Goal: Task Accomplishment & Management: Use online tool/utility

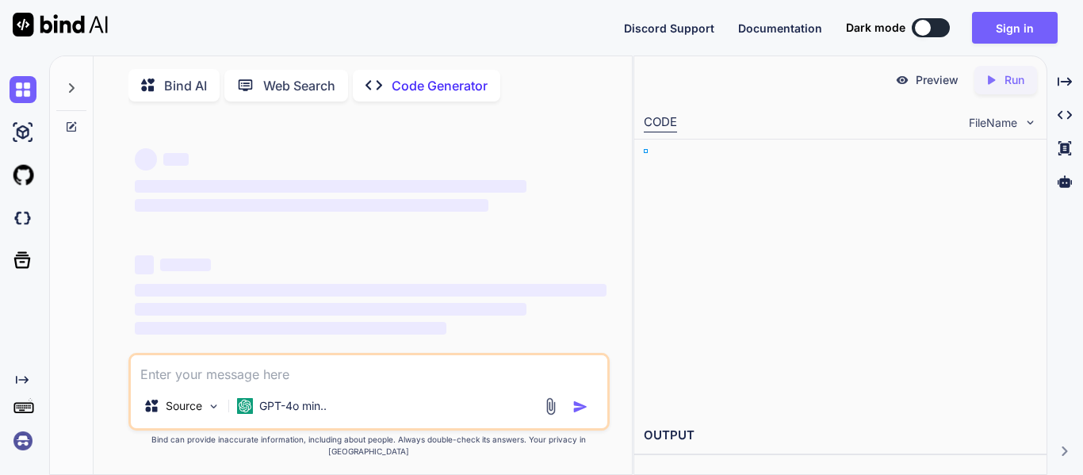
type textarea "x"
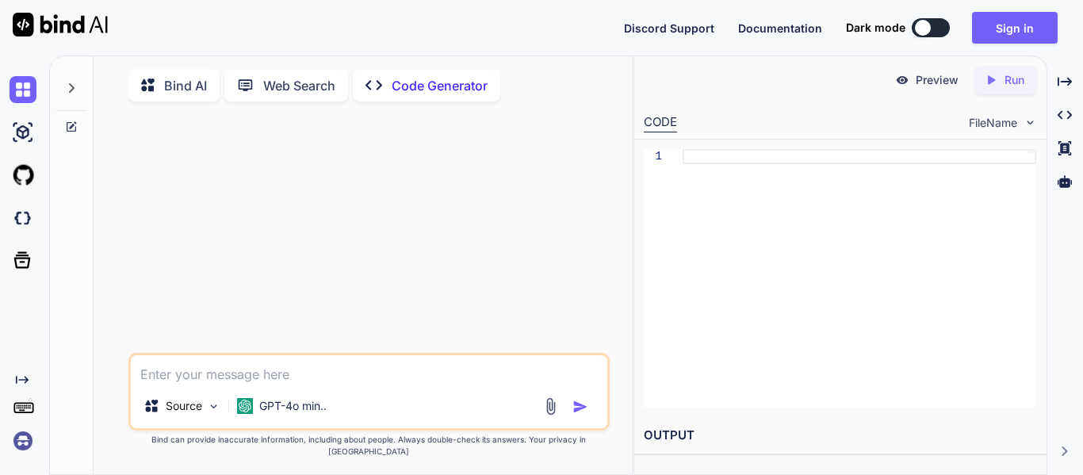
type textarea "x"
click at [290, 384] on textarea at bounding box center [369, 369] width 477 height 29
paste textarea "in this codes public IDictionary<ScannerSetting, string> GetScannerSettings(int…"
type textarea "in this codes public IDictionary<ScannerSetting, string> GetScannerSettings(int…"
type textarea "x"
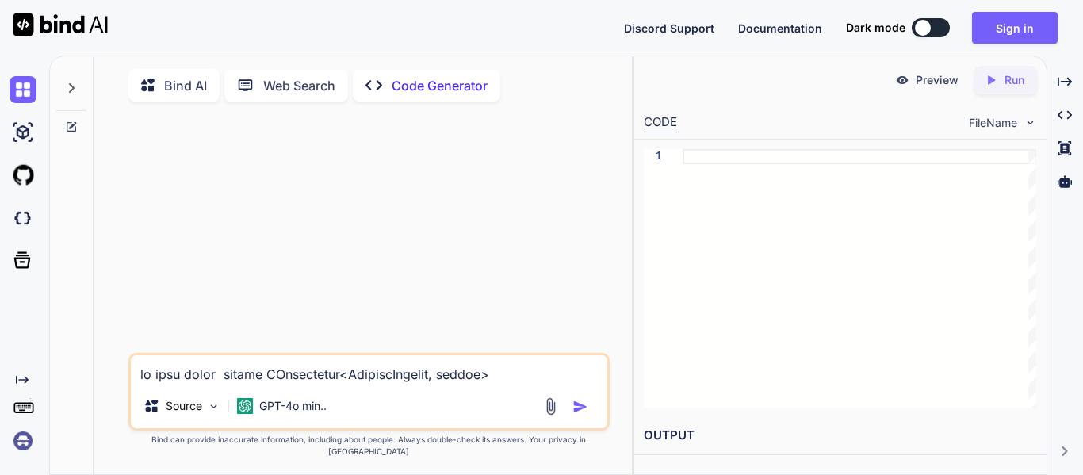
scroll to position [4417, 0]
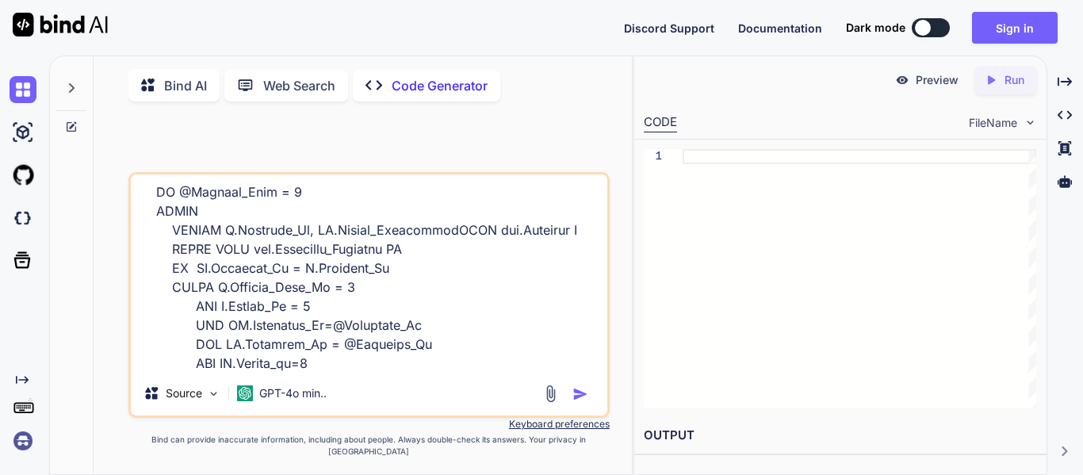
type textarea "in this codes public IDictionary<ScannerSetting, string> GetScannerSettings(int…"
click at [575, 402] on img "button" at bounding box center [581, 394] width 16 height 16
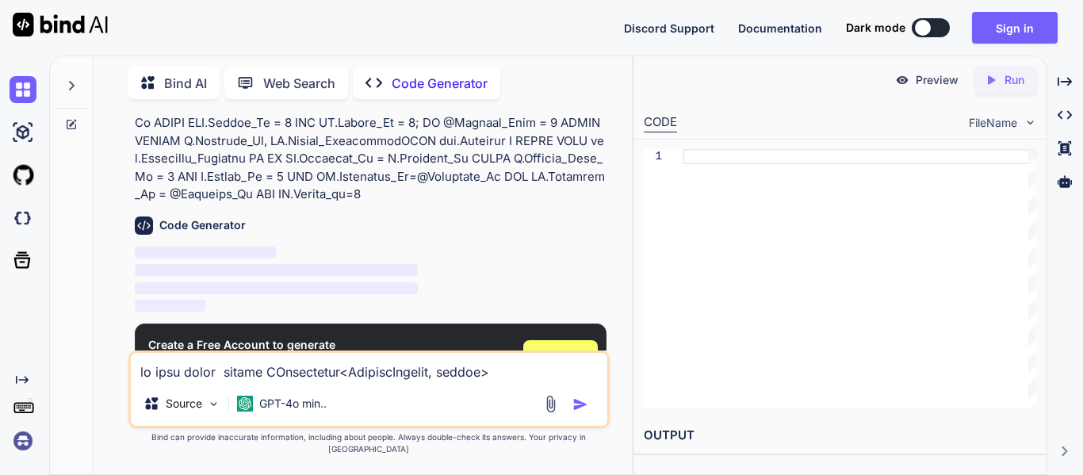
scroll to position [1545, 0]
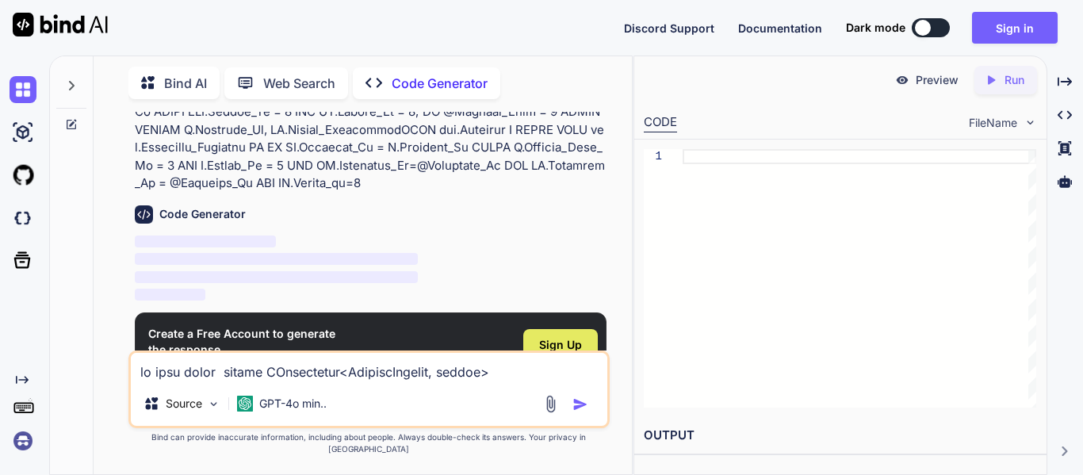
click at [557, 337] on span "Sign Up" at bounding box center [560, 345] width 43 height 16
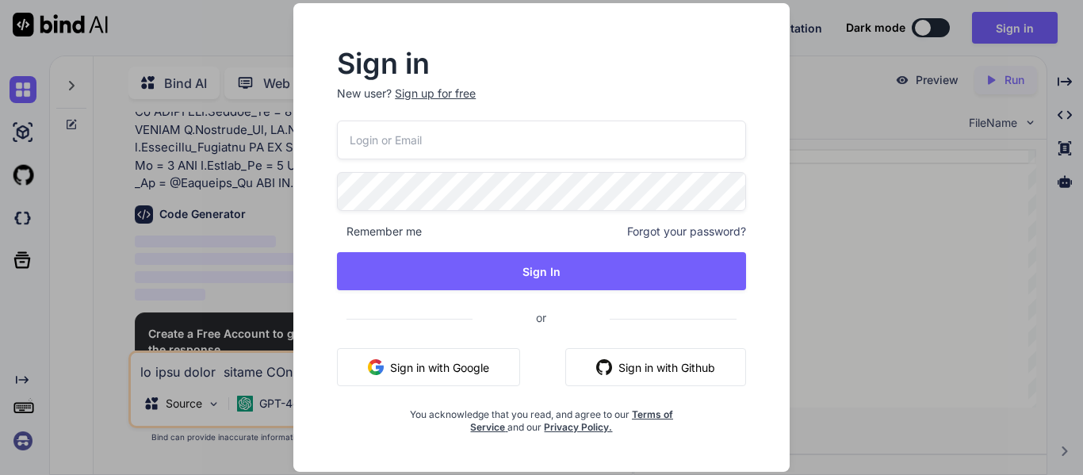
click at [444, 140] on input "email" at bounding box center [541, 140] width 409 height 39
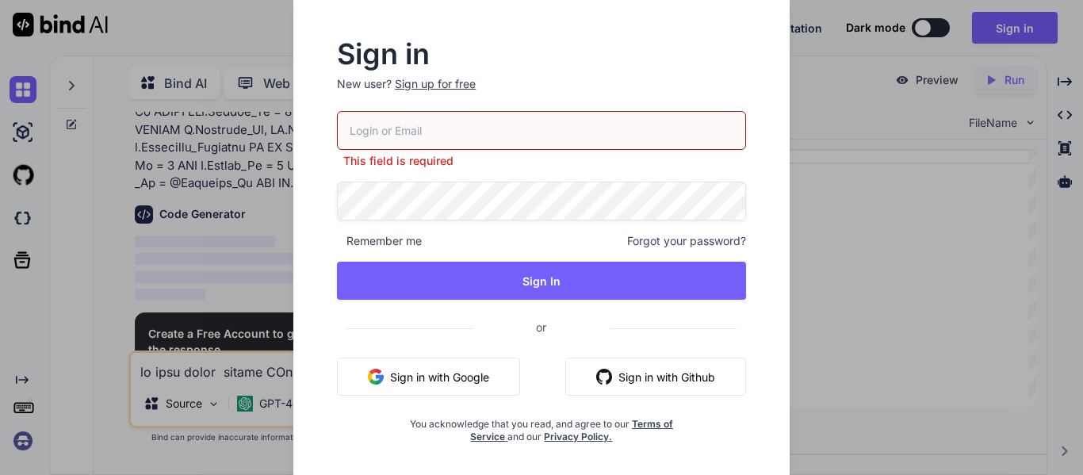
click at [430, 375] on button "Sign in with Google" at bounding box center [428, 377] width 183 height 38
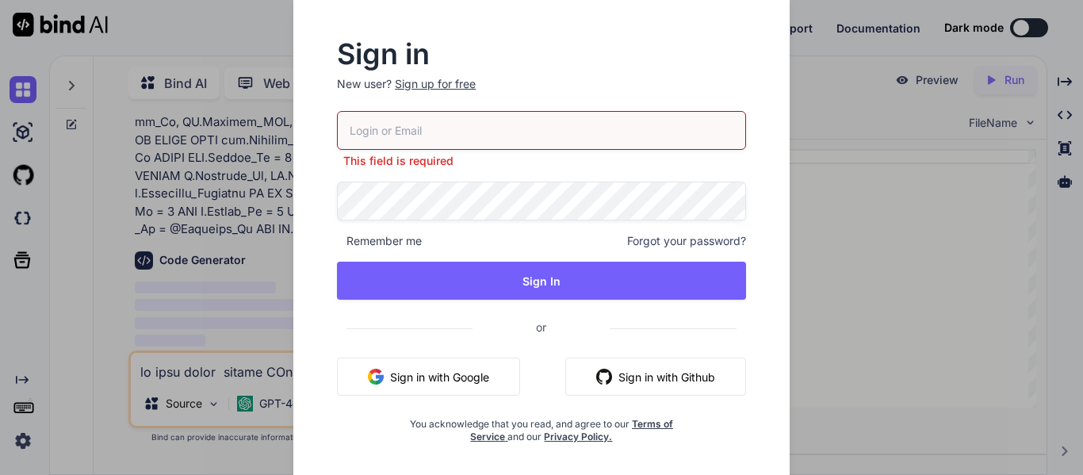
scroll to position [1452, 0]
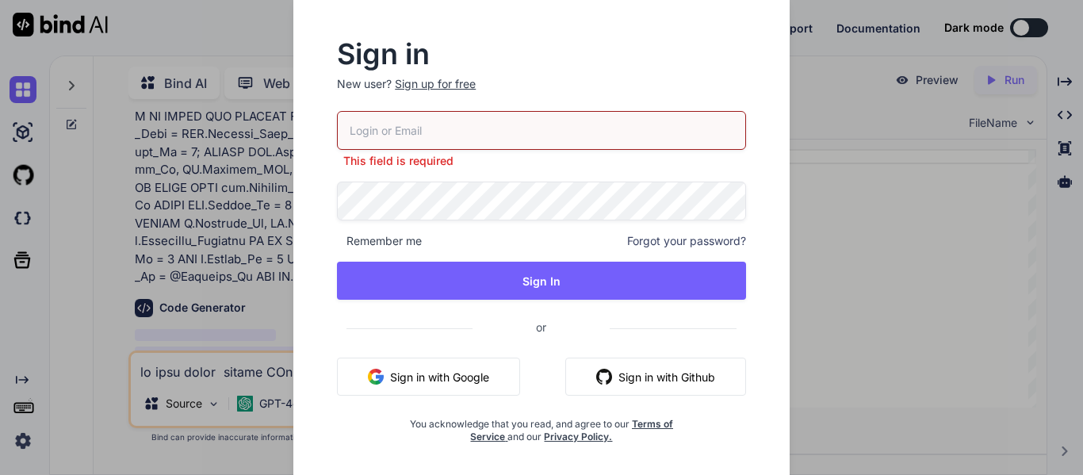
click at [451, 385] on button "Sign in with Google" at bounding box center [428, 377] width 183 height 38
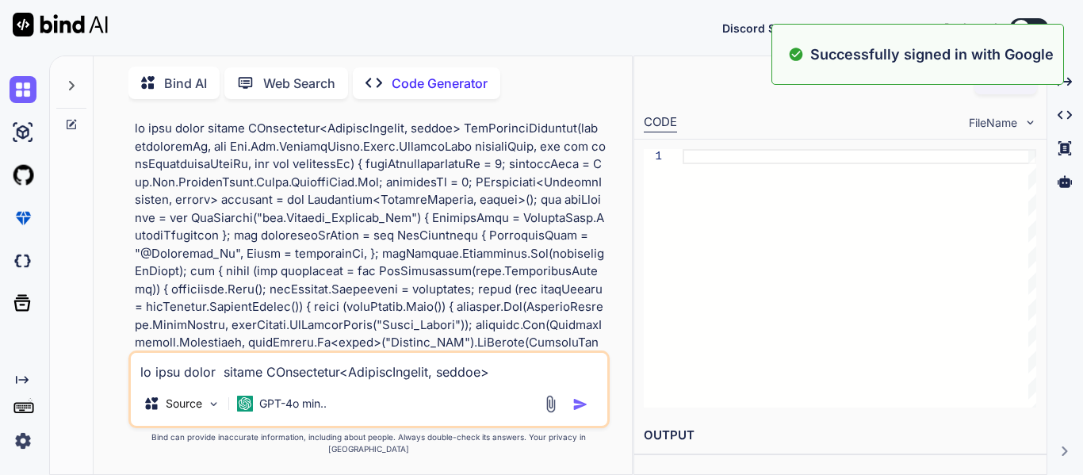
scroll to position [0, 0]
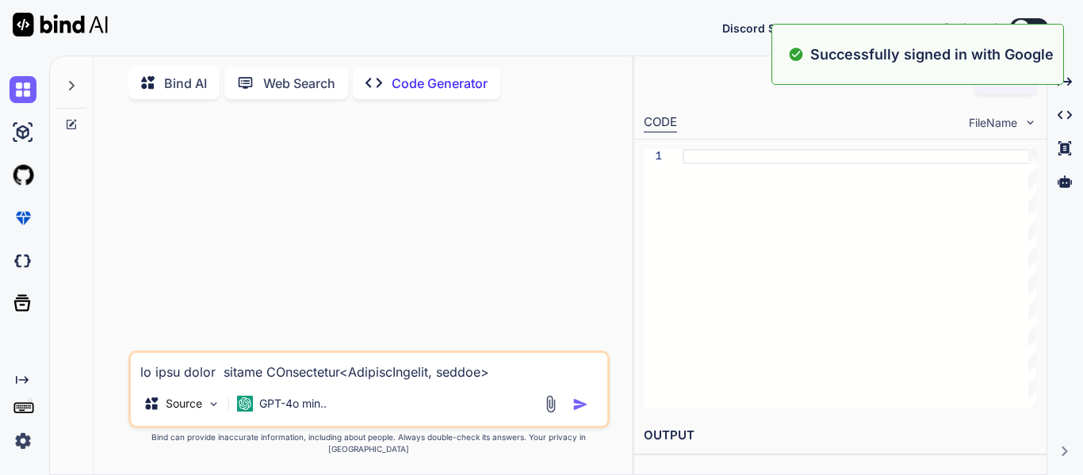
type textarea "x"
click at [255, 381] on textarea at bounding box center [369, 367] width 477 height 29
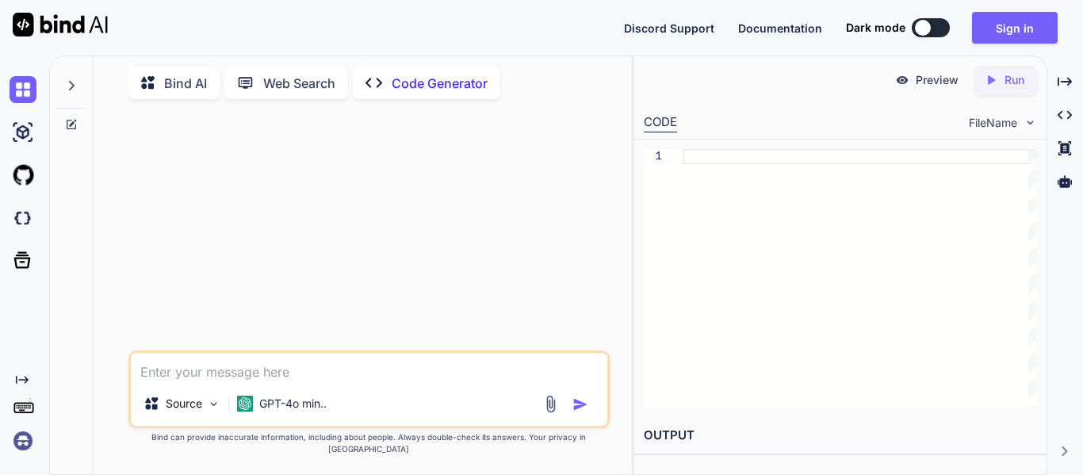
paste textarea "in this codes public IDictionary<ScannerSetting, string> GetScannerSettings(int…"
type textarea "in this codes public IDictionary<ScannerSetting, string> GetScannerSettings(int…"
type textarea "x"
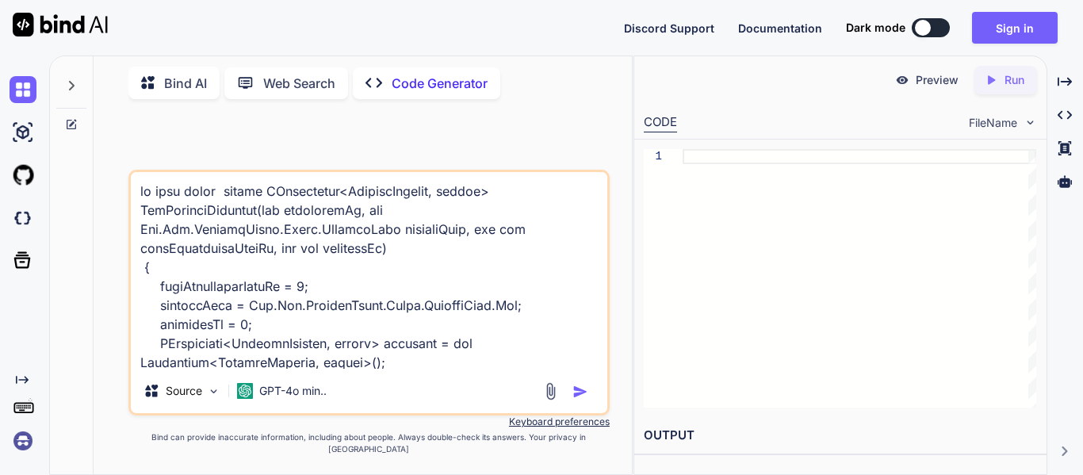
scroll to position [4417, 0]
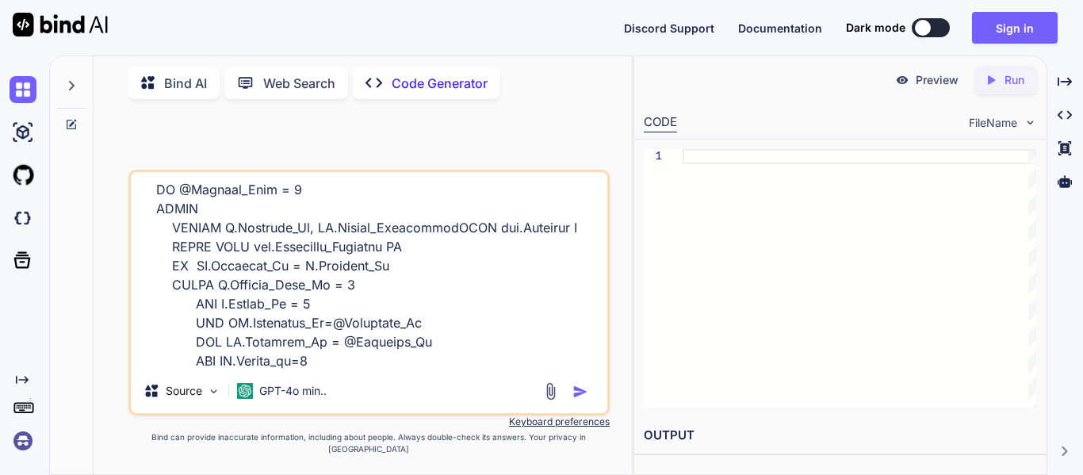
type textarea "in this codes public IDictionary<ScannerSetting, string> GetScannerSettings(int…"
click at [580, 399] on img "button" at bounding box center [581, 392] width 16 height 16
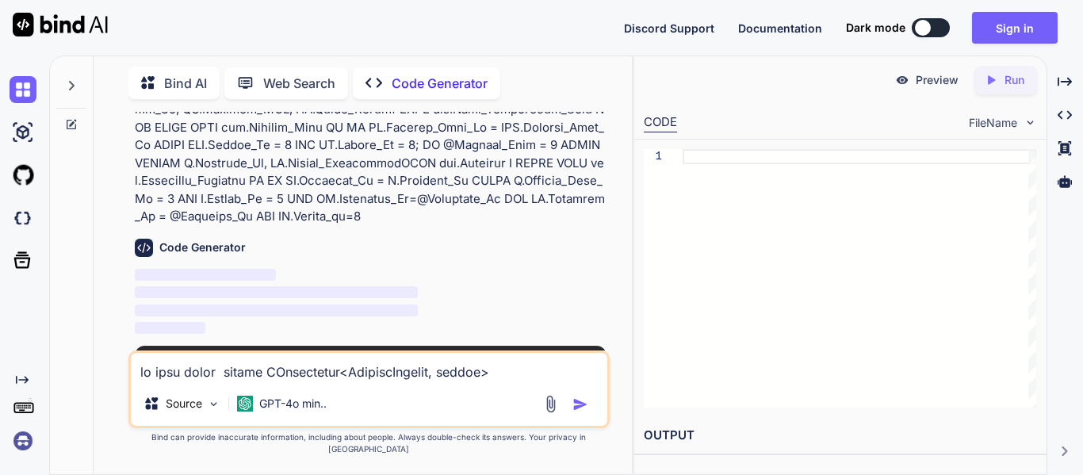
scroll to position [1545, 0]
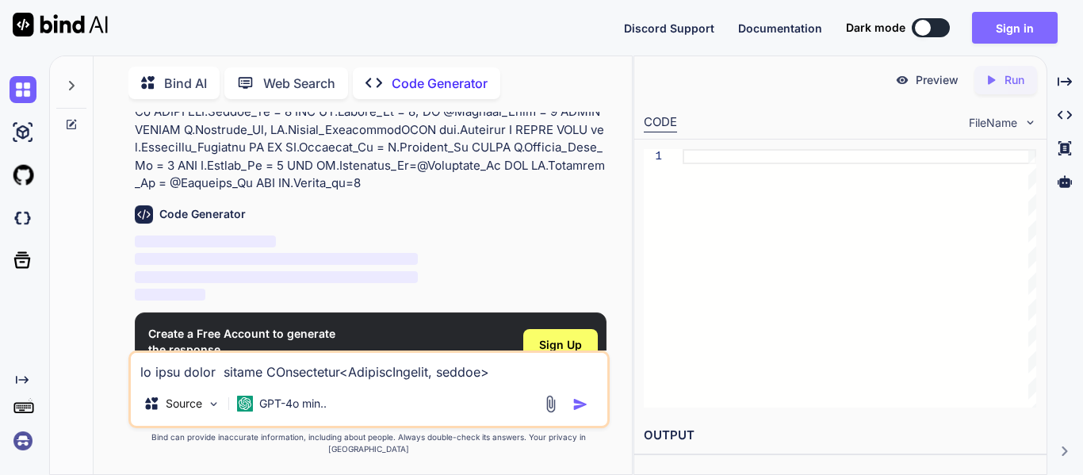
click at [1003, 39] on button "Sign in" at bounding box center [1015, 28] width 86 height 32
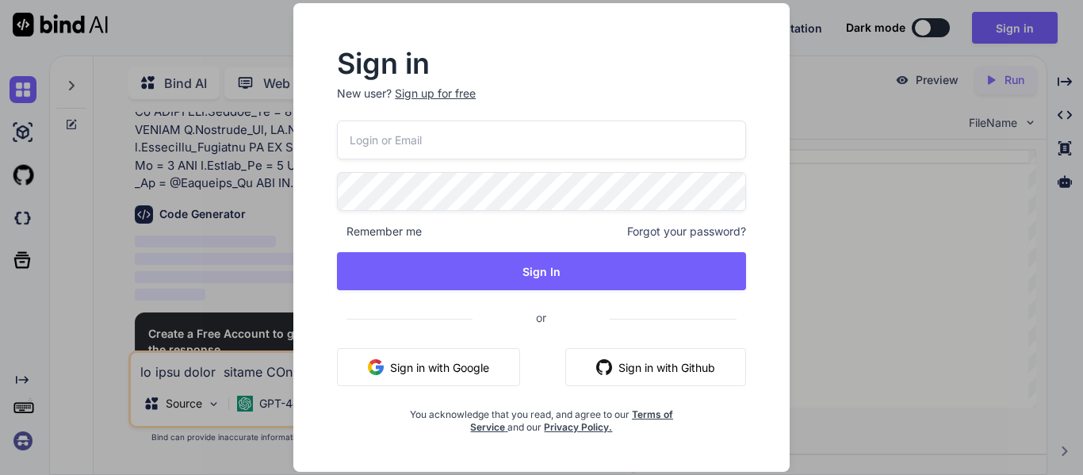
click at [427, 377] on button "Sign in with Google" at bounding box center [428, 367] width 183 height 38
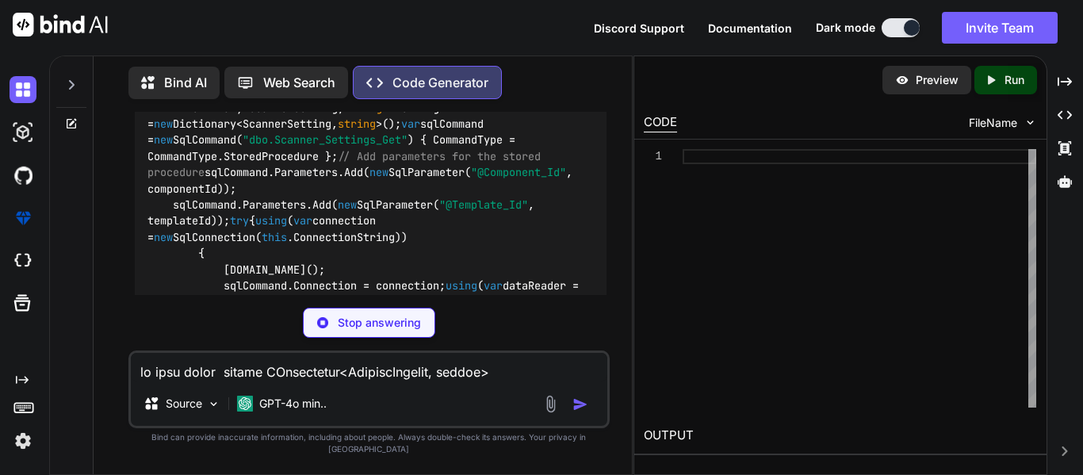
scroll to position [1948, 0]
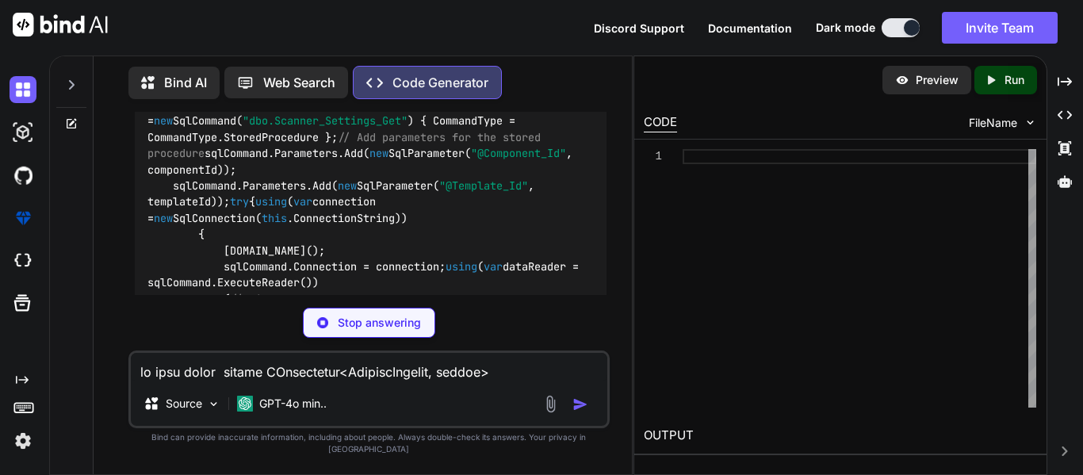
type textarea "x"
type textarea "return settings; }"
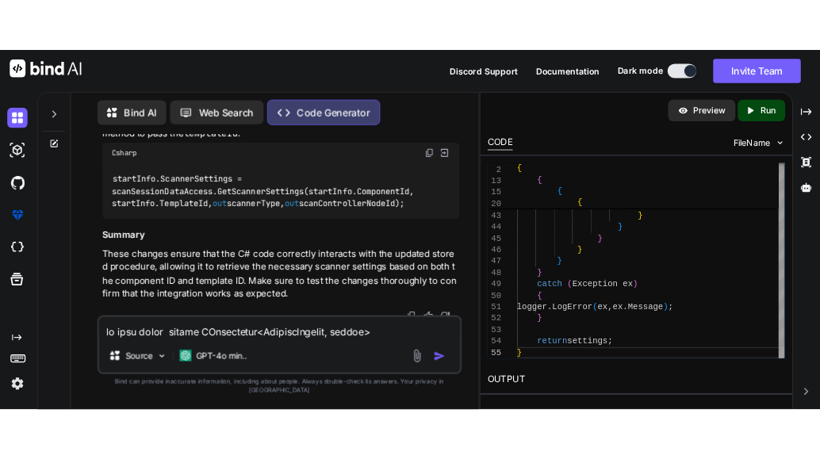
scroll to position [3030, 0]
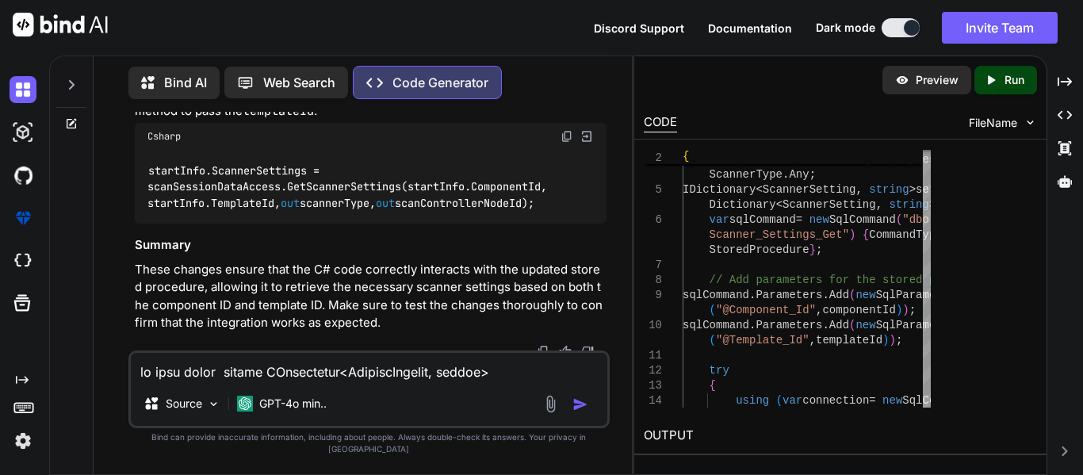
type textarea "x"
type textarea "} return settings; }"
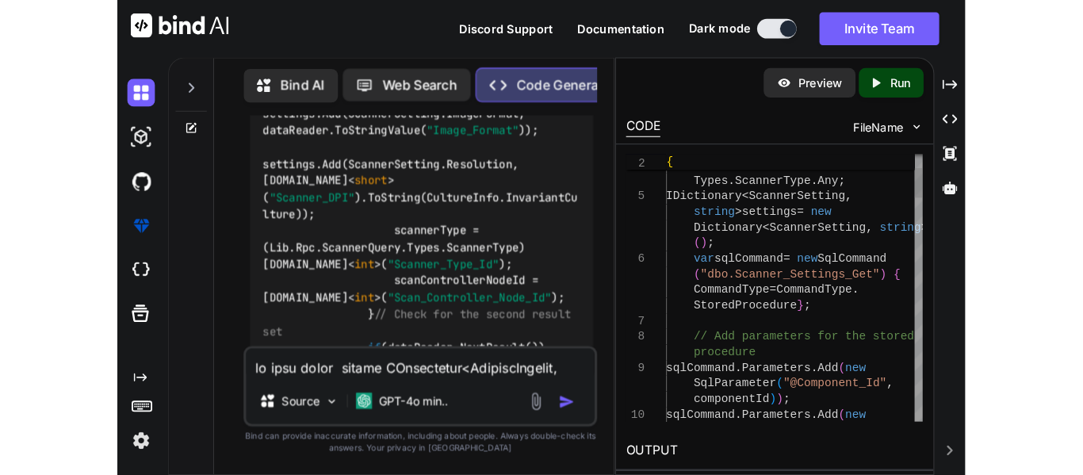
scroll to position [3968, 0]
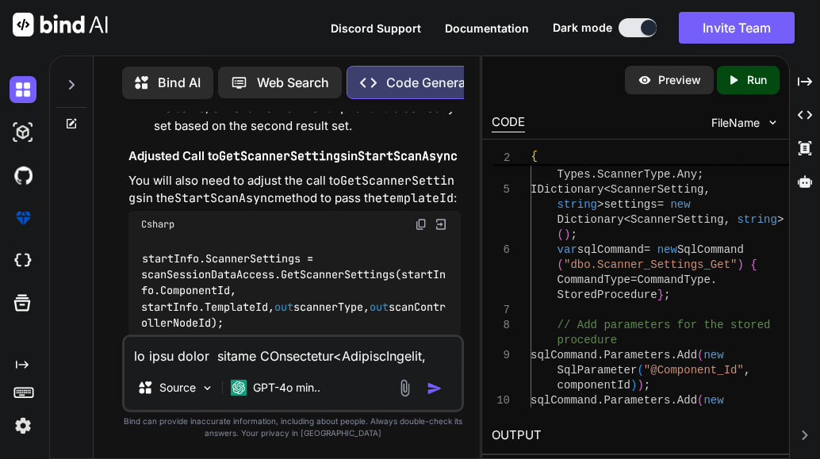
type textarea "x"
type textarea "return settings; }"
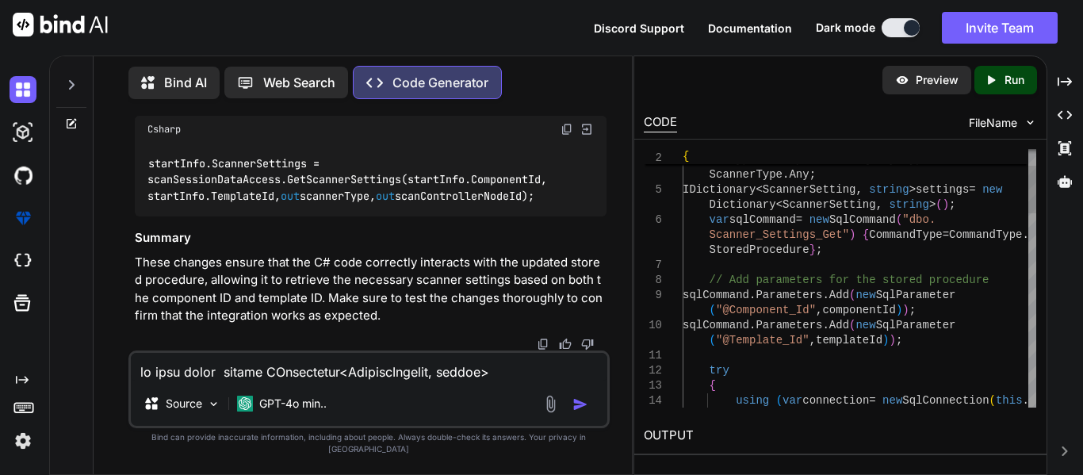
type textarea "x"
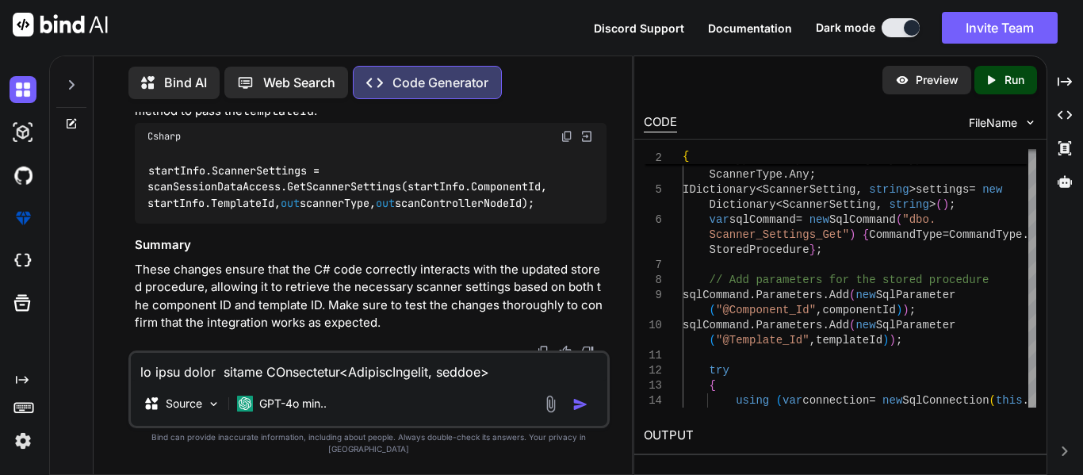
click at [231, 373] on textarea at bounding box center [369, 367] width 477 height 29
paste textarea "public async Task<ScanSessionStatus> StartScanAsync(ScanStartInfo startInfo) { …"
type textarea "public async Task<ScanSessionStatus> StartScanAsync(ScanStartInfo startInfo) { …"
type textarea "x"
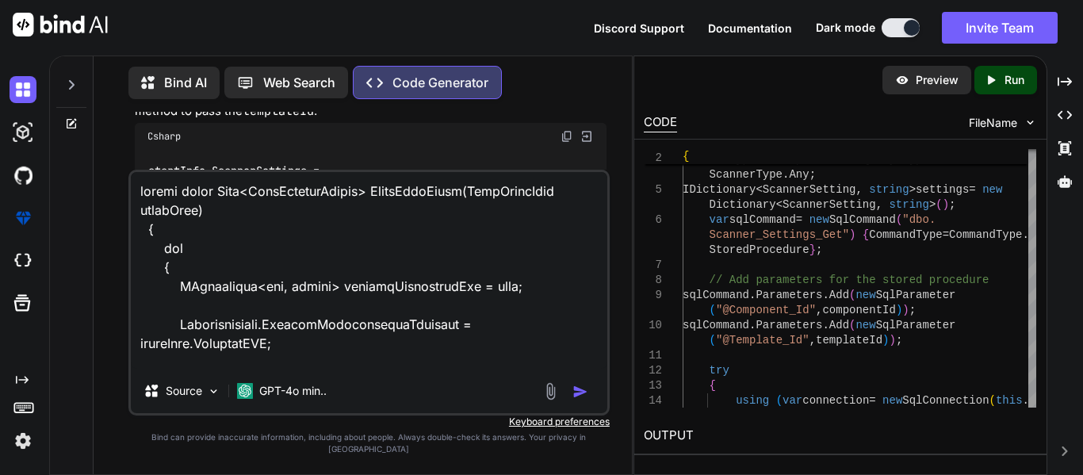
scroll to position [2476, 0]
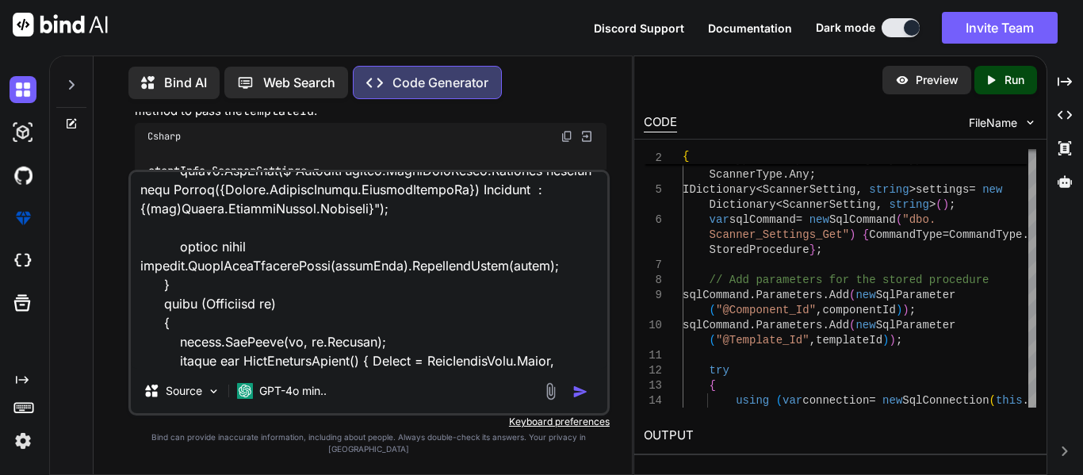
paste textarea "/// <summary> /// Gets the scanner settings. /// </summary> /// <param name="co…"
type textarea "public async Task<ScanSessionStatus> StartScanAsync(ScanStartInfo startInfo) { …"
type textarea "x"
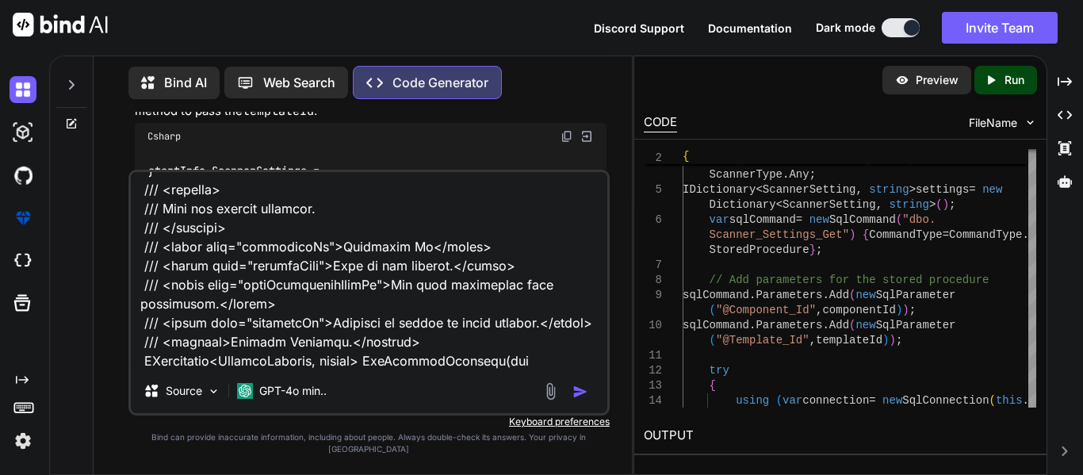
paste textarea "public IDictionary<ScannerSetting, string> GetScannerSettings(int componentId, …"
type textarea "public async Task<ScanSessionStatus> StartScanAsync(ScanStartInfo startInfo) { …"
type textarea "x"
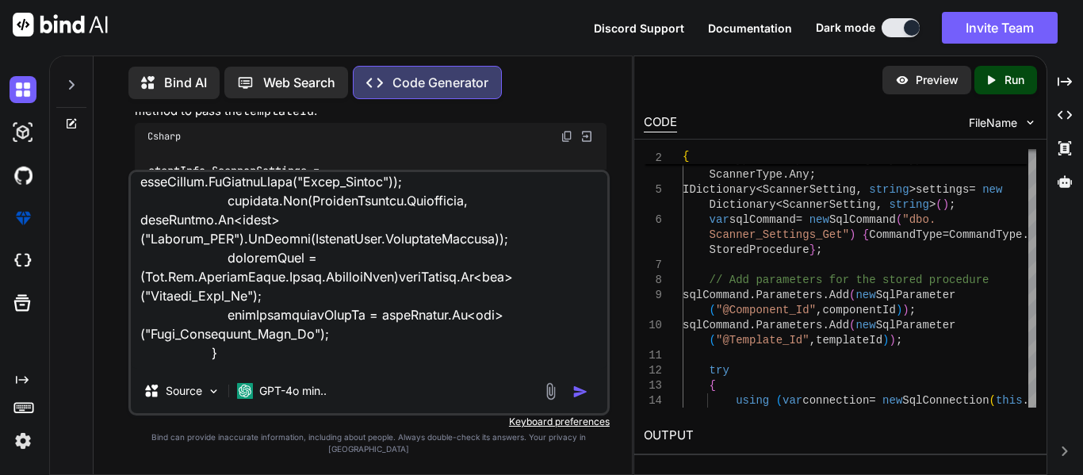
scroll to position [4190, 0]
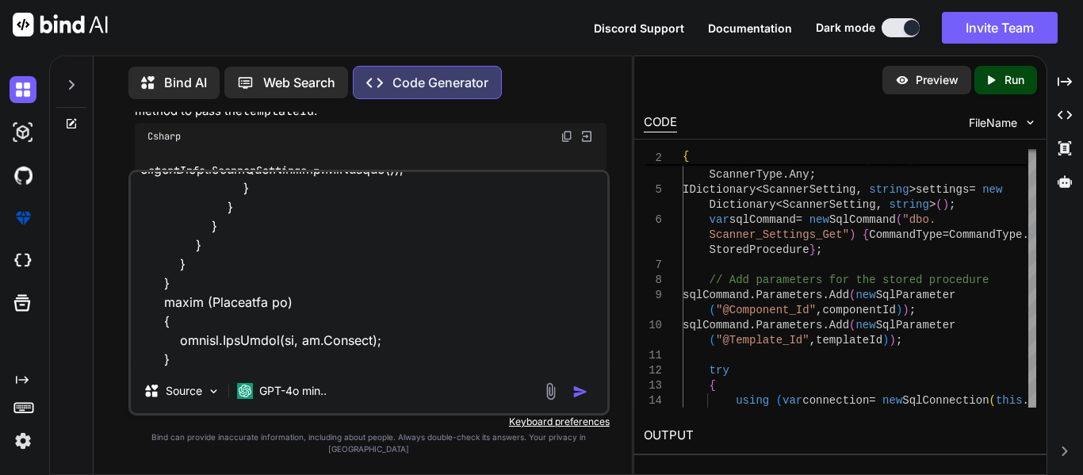
click at [201, 355] on textarea at bounding box center [369, 270] width 477 height 197
type textarea "public async Task<ScanSessionStatus> StartScanAsync(ScanStartInfo startInfo) { …"
type textarea "x"
type textarea "public async Task<ScanSessionStatus> StartScanAsync(ScanStartInfo startInfo) { …"
type textarea "x"
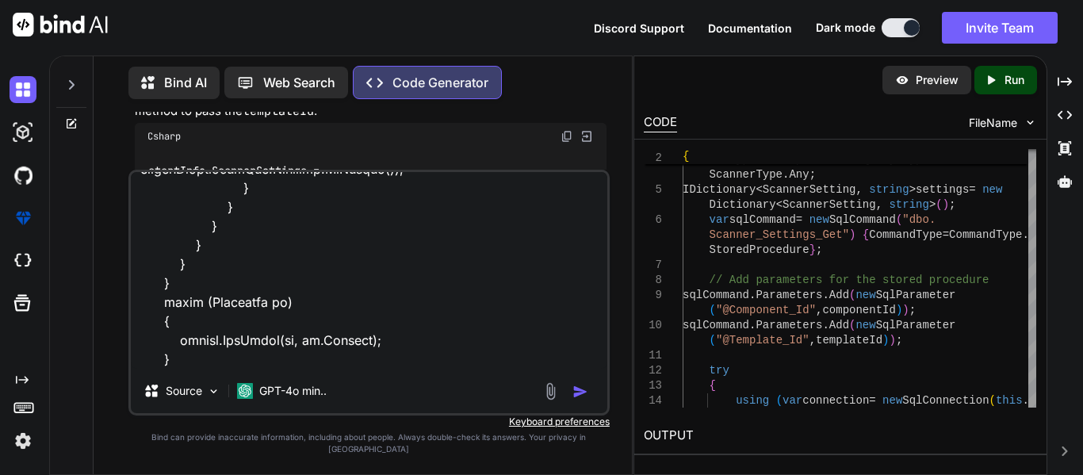
type textarea "public async Task<ScanSessionStatus> StartScanAsync(ScanStartInfo startInfo) { …"
type textarea "x"
type textarea "public async Task<ScanSessionStatus> StartScanAsync(ScanStartInfo startInfo) { …"
type textarea "x"
type textarea "public async Task<ScanSessionStatus> StartScanAsync(ScanStartInfo startInfo) { …"
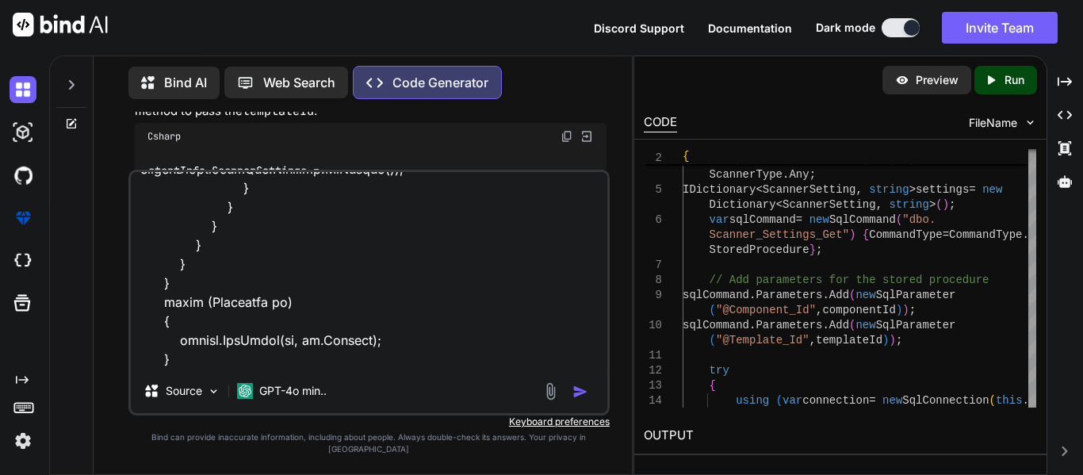
type textarea "x"
type textarea "public async Task<ScanSessionStatus> StartScanAsync(ScanStartInfo startInfo) { …"
type textarea "x"
type textarea "public async Task<ScanSessionStatus> StartScanAsync(ScanStartInfo startInfo) { …"
type textarea "x"
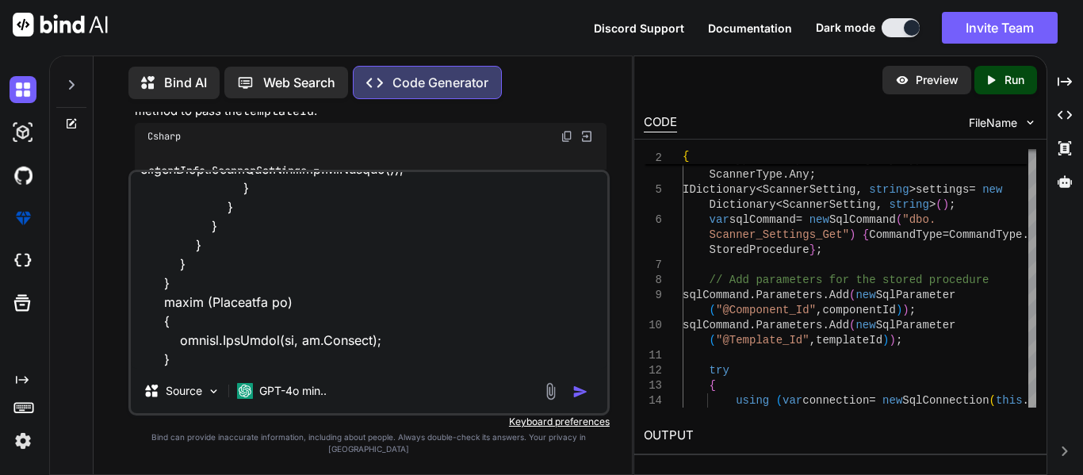
type textarea "public async Task<ScanSessionStatus> StartScanAsync(ScanStartInfo startInfo) { …"
type textarea "x"
type textarea "public async Task<ScanSessionStatus> StartScanAsync(ScanStartInfo startInfo) { …"
type textarea "x"
type textarea "public async Task<ScanSessionStatus> StartScanAsync(ScanStartInfo startInfo) { …"
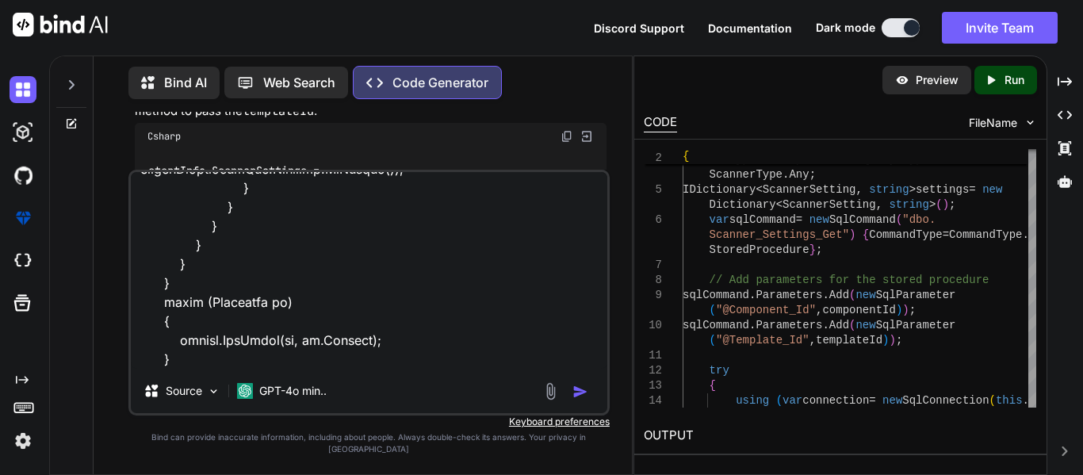
type textarea "x"
type textarea "public async Task<ScanSessionStatus> StartScanAsync(ScanStartInfo startInfo) { …"
type textarea "x"
type textarea "public async Task<ScanSessionStatus> StartScanAsync(ScanStartInfo startInfo) { …"
type textarea "x"
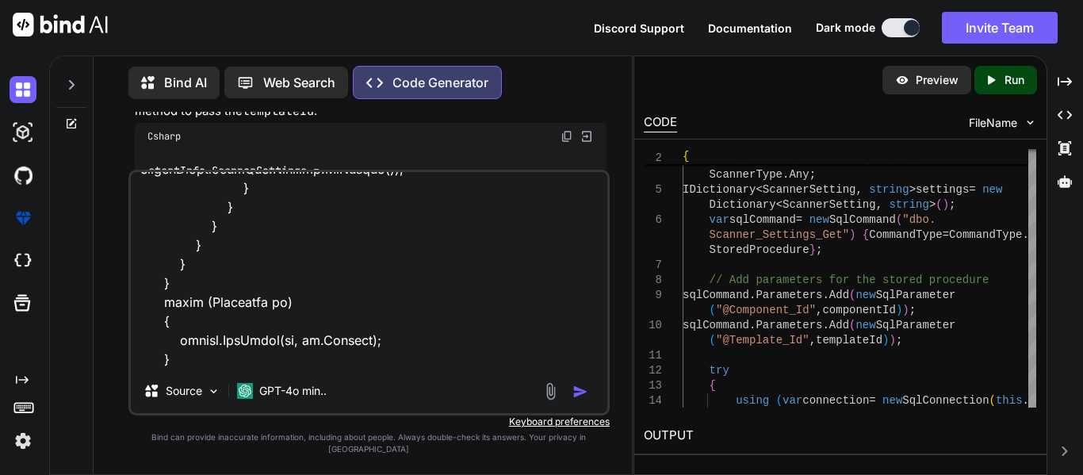
type textarea "public async Task<ScanSessionStatus> StartScanAsync(ScanStartInfo startInfo) { …"
type textarea "x"
type textarea "public async Task<ScanSessionStatus> StartScanAsync(ScanStartInfo startInfo) { …"
type textarea "x"
type textarea "public async Task<ScanSessionStatus> StartScanAsync(ScanStartInfo startInfo) { …"
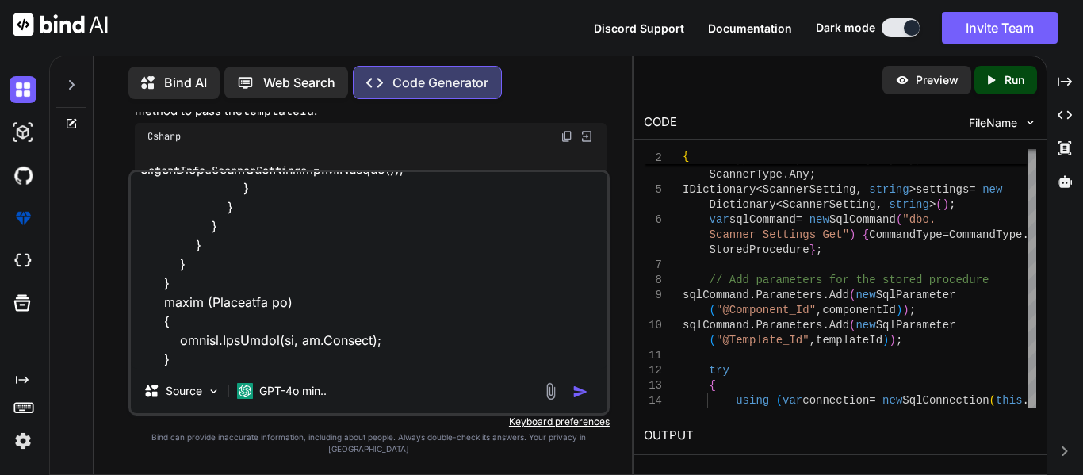
type textarea "x"
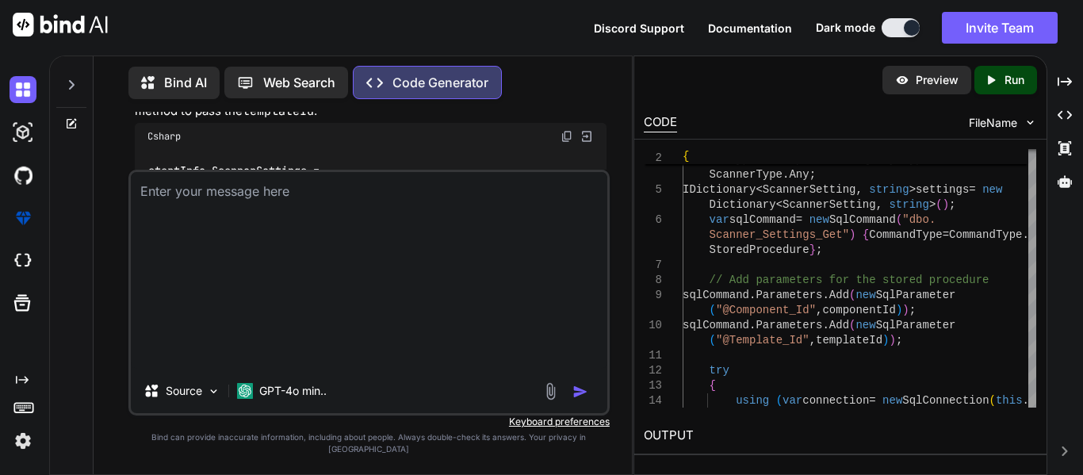
type textarea "x"
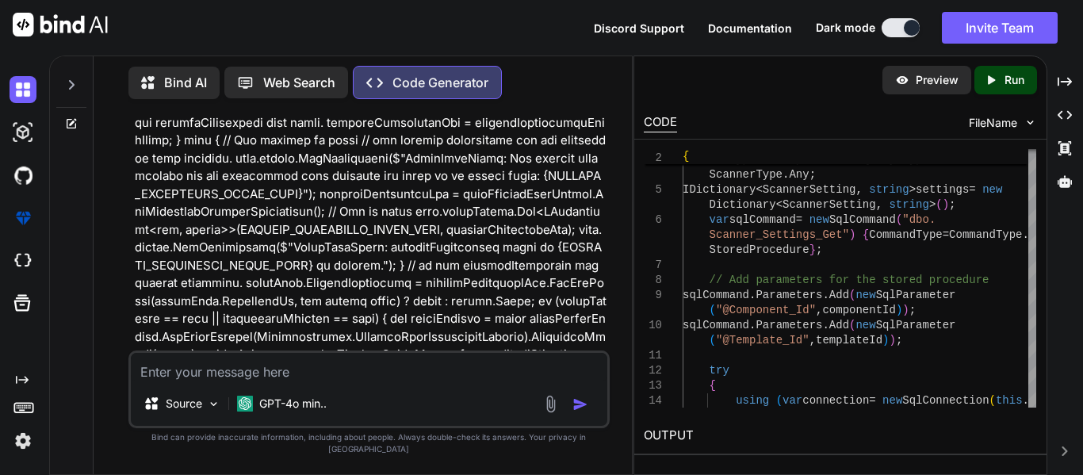
scroll to position [3531, 0]
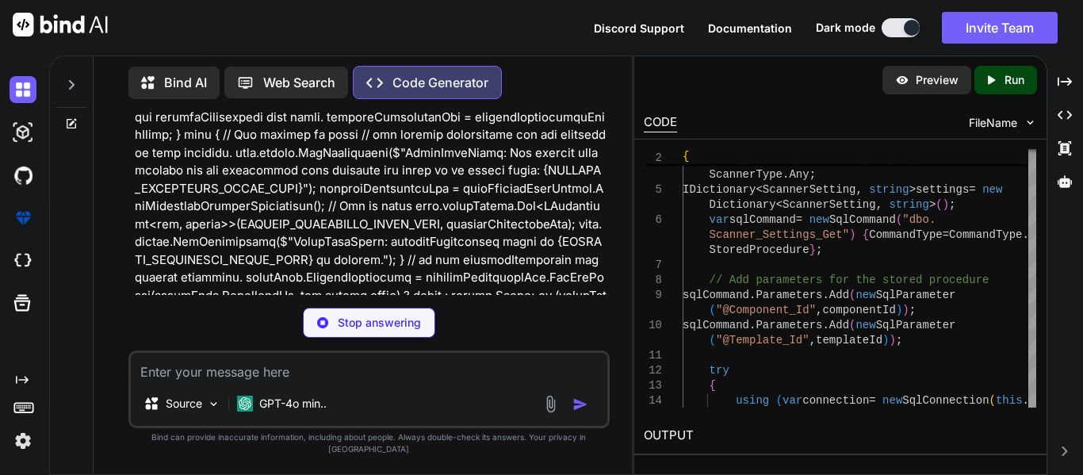
type textarea "x"
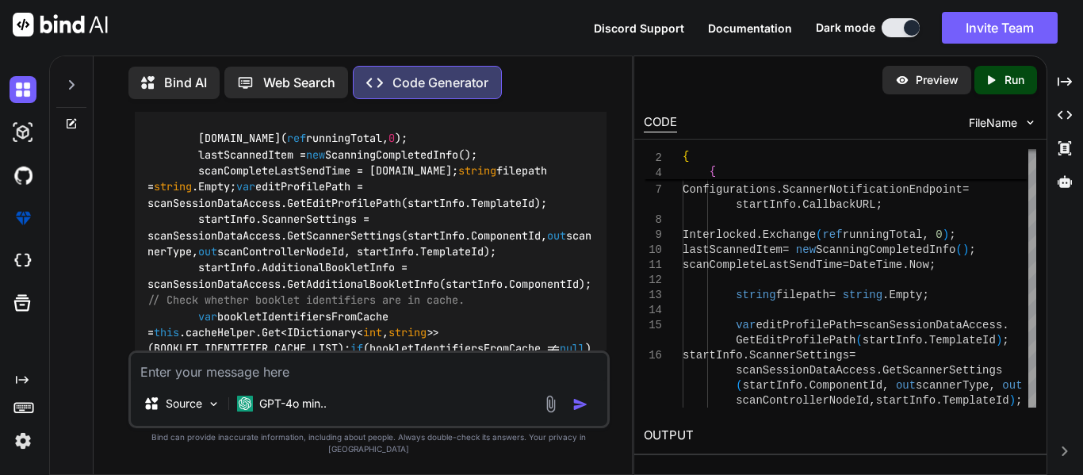
scroll to position [5351, 0]
drag, startPoint x: 436, startPoint y: 278, endPoint x: 327, endPoint y: 311, distance: 114.2
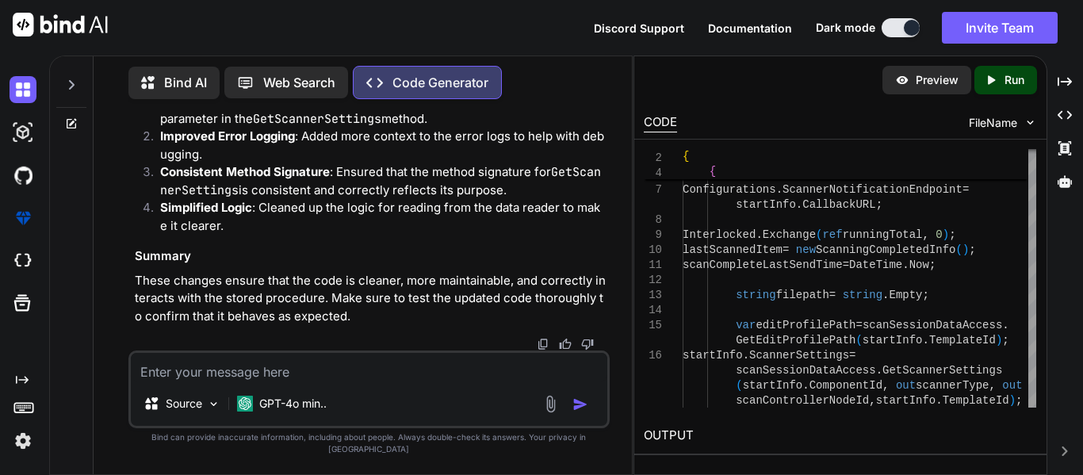
scroll to position [8842, 0]
click at [332, 381] on textarea at bounding box center [369, 367] width 477 height 29
click at [207, 381] on textarea at bounding box center [369, 367] width 477 height 29
type textarea "i"
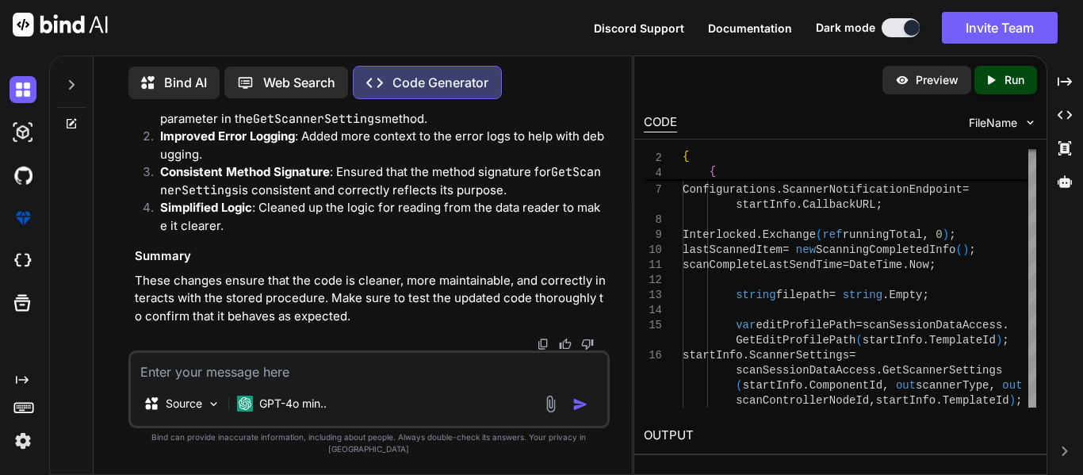
type textarea "x"
type textarea "i"
type textarea "x"
type textarea "i d"
type textarea "x"
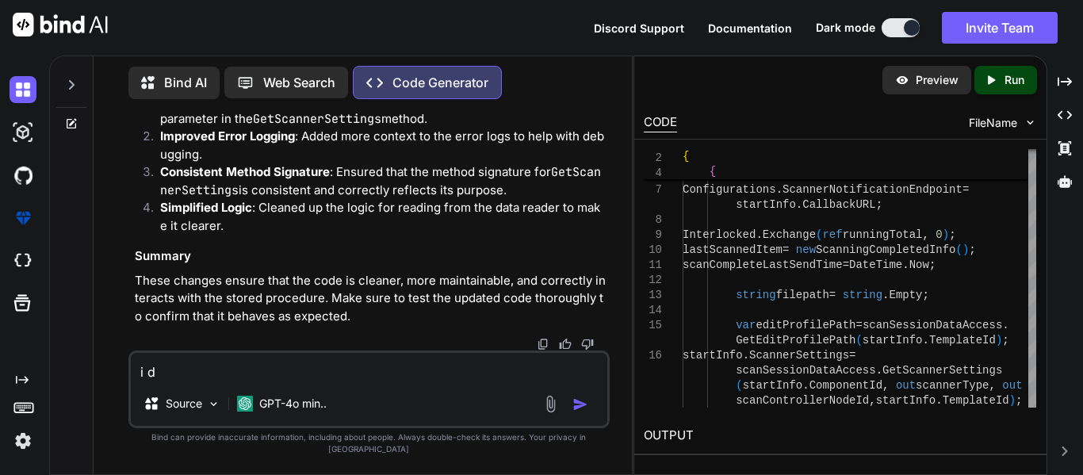
type textarea "i do"
type textarea "x"
type textarea "i don"
type textarea "x"
type textarea "i don'"
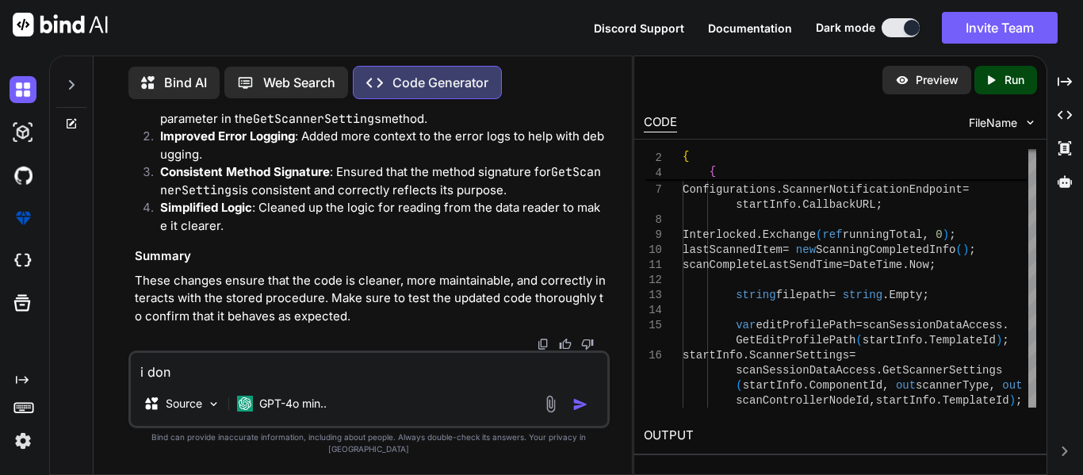
type textarea "x"
type textarea "i don't"
type textarea "x"
type textarea "i don't"
type textarea "x"
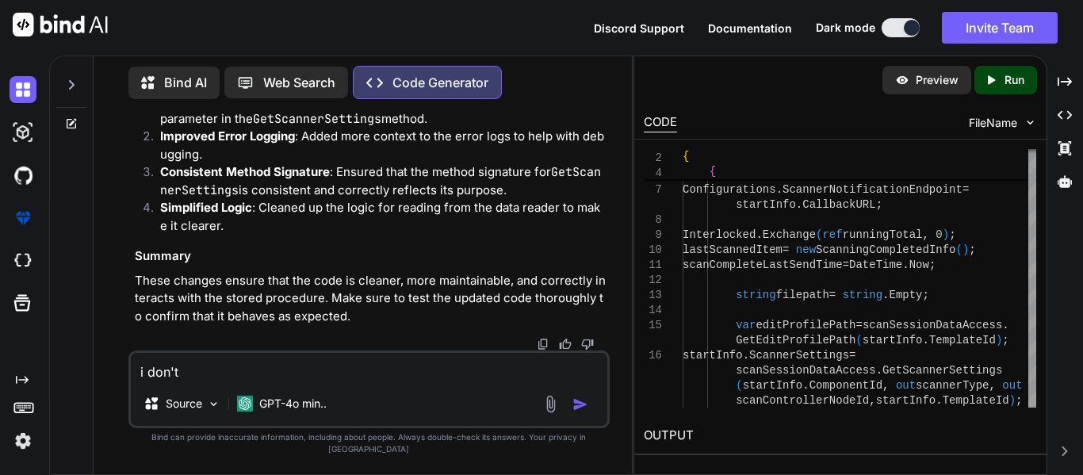
type textarea "i don't n"
type textarea "x"
type textarea "i don't ne"
type textarea "x"
type textarea "i don't nee"
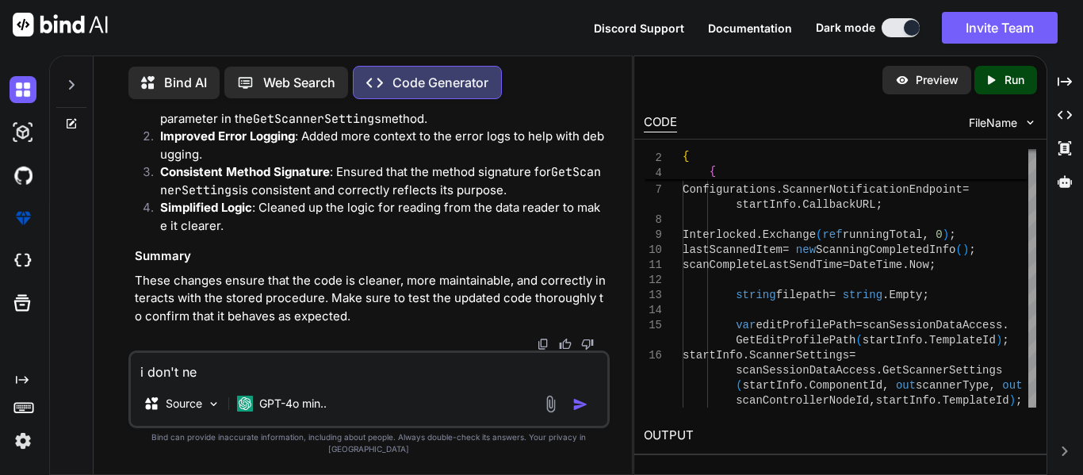
type textarea "x"
type textarea "i don't need"
type textarea "x"
type textarea "i don't need"
type textarea "x"
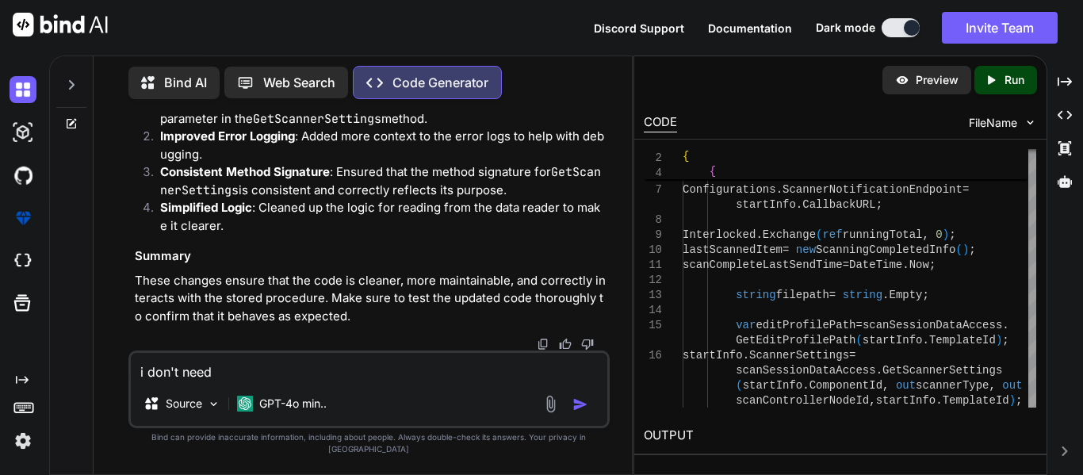
type textarea "i don't need e"
type textarea "x"
type textarea "i don't need er"
type textarea "x"
type textarea "i don't need err"
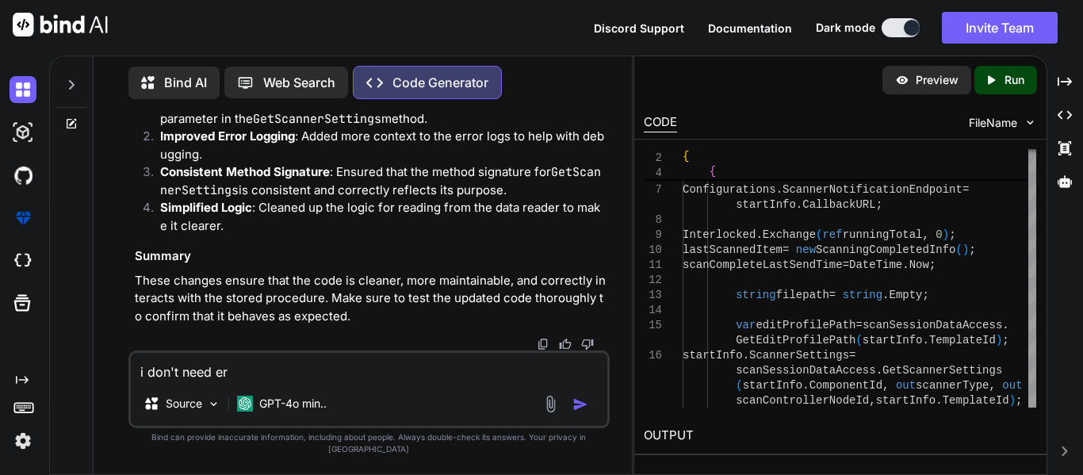
type textarea "x"
type textarea "i don't need erro"
type textarea "x"
type textarea "i don't need error"
type textarea "x"
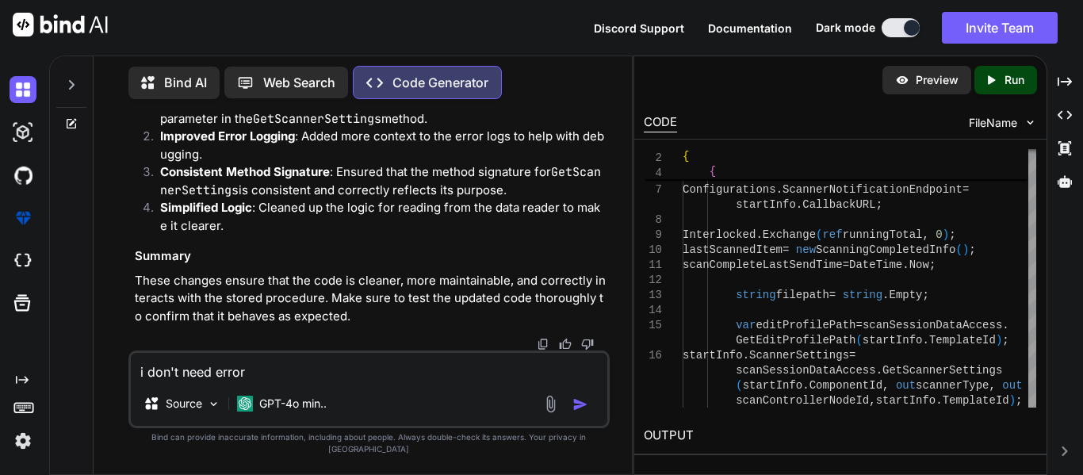
type textarea "i don't need error"
type textarea "x"
type textarea "i don't need error l"
type textarea "x"
type textarea "i don't need error lo"
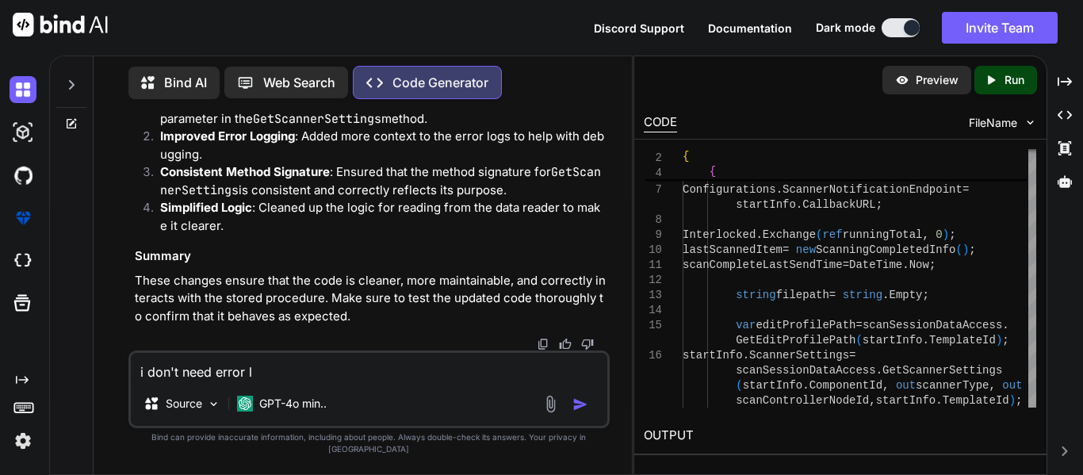
type textarea "x"
type textarea "i don't need error log"
type textarea "x"
type textarea "i don't need error log"
type textarea "x"
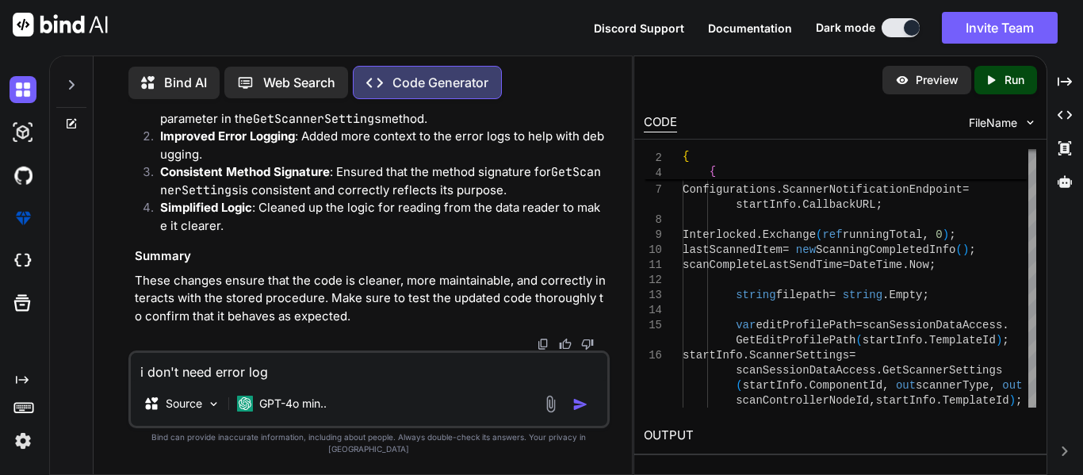
type textarea "i don't need error log o"
type textarea "x"
type textarea "i don't need error log on"
type textarea "x"
type textarea "i don't need error log onl"
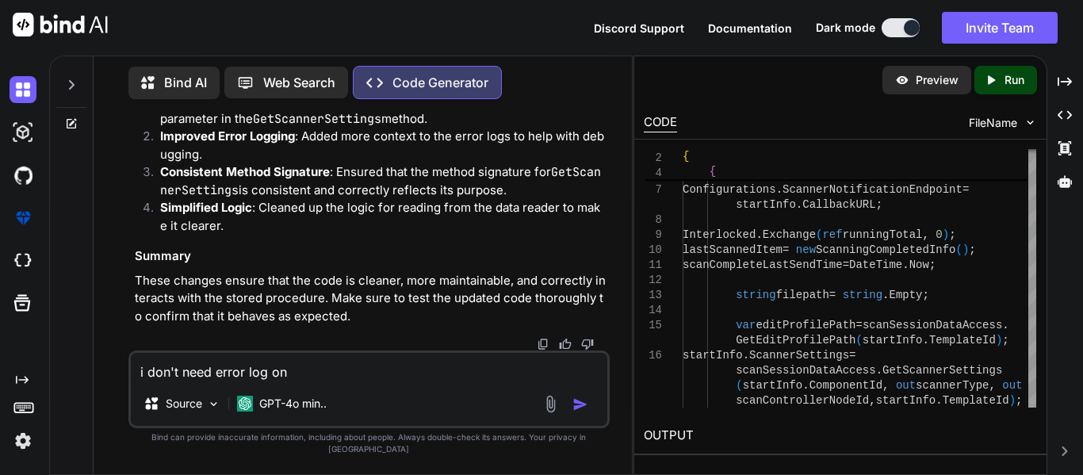
type textarea "x"
type textarea "i don't need error log onlu"
type textarea "x"
type textarea "i don't need error log onl"
type textarea "x"
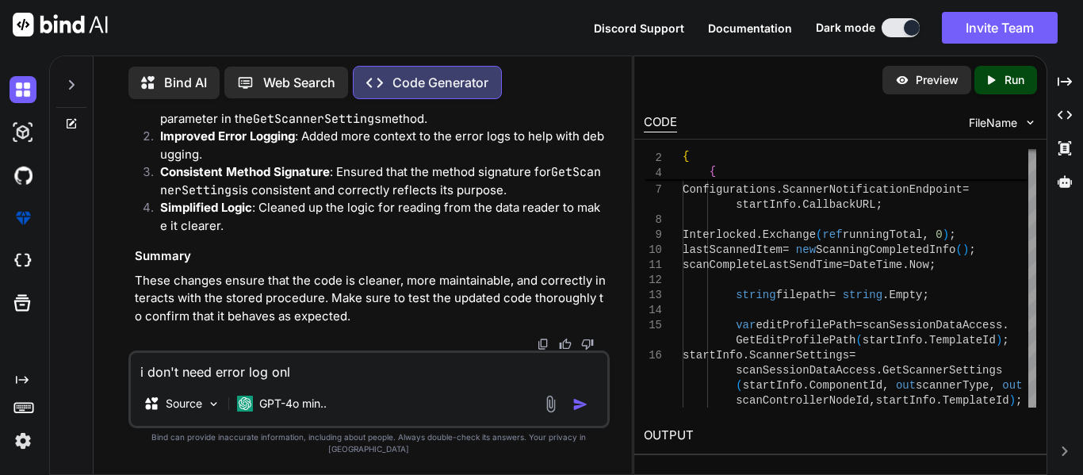
type textarea "i don't need error log only"
type textarea "x"
type textarea "i don't need error log only"
type textarea "x"
type textarea "i don't need error log only w"
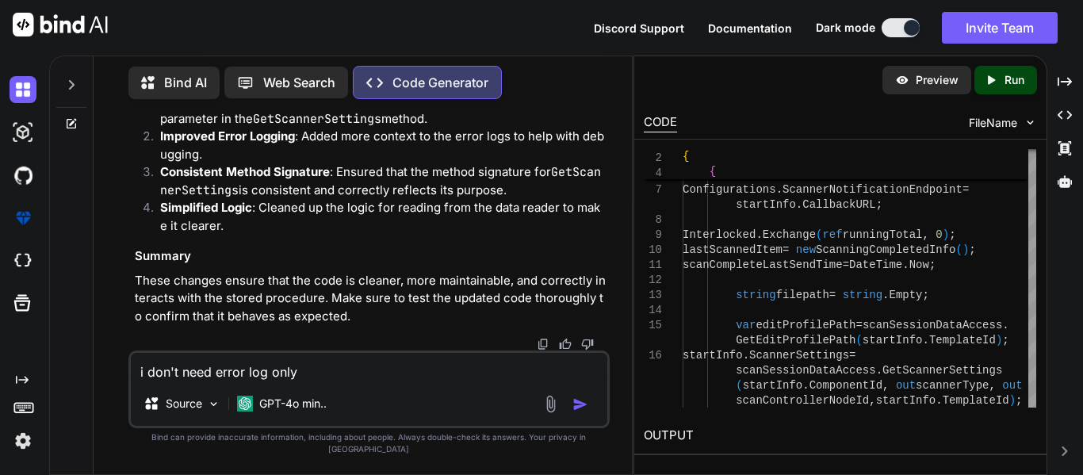
type textarea "x"
type textarea "i don't need error log only wa"
type textarea "x"
type textarea "i don't need error log only wan"
type textarea "x"
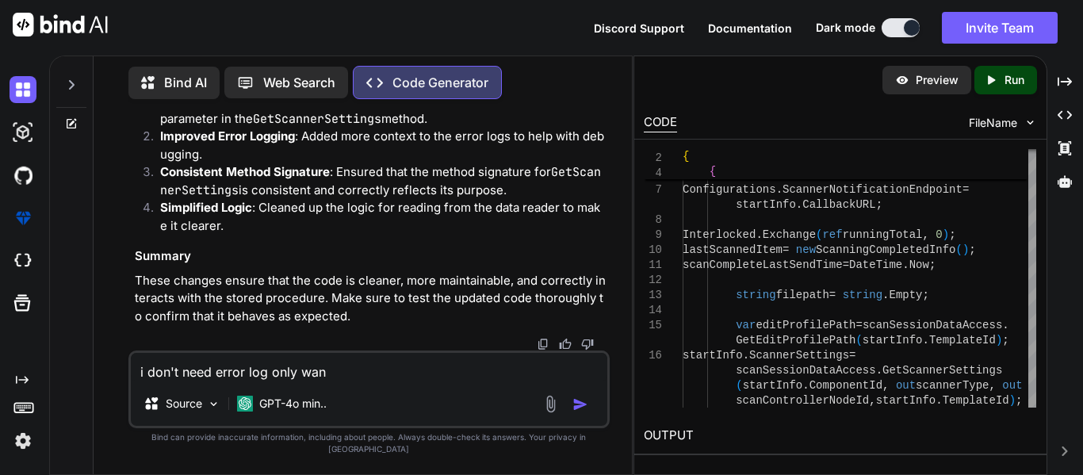
type textarea "i don't need error log only want"
type textarea "x"
type textarea "i don't need error log only want"
type textarea "x"
type textarea "i don't need error log only want t"
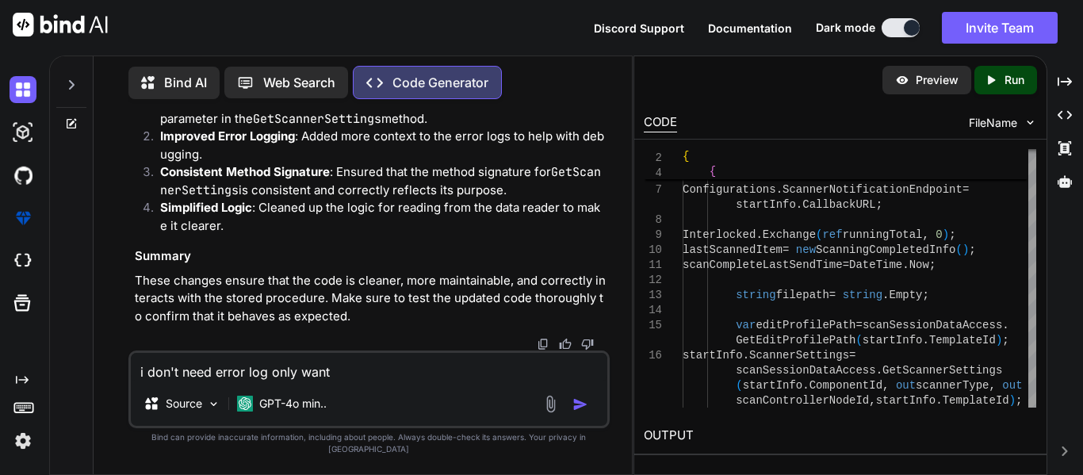
type textarea "x"
type textarea "i don't need error log only want th"
type textarea "x"
type textarea "i don't need error log only want the"
type textarea "x"
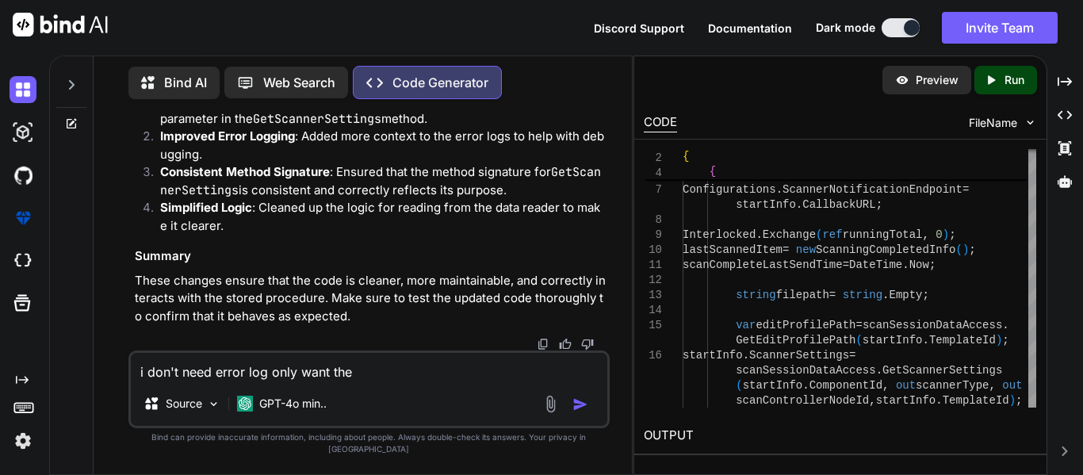
type textarea "i don't need error log only want the"
type textarea "x"
type textarea "i don't need error log only want the t"
type textarea "x"
type textarea "i don't need error log only want the te"
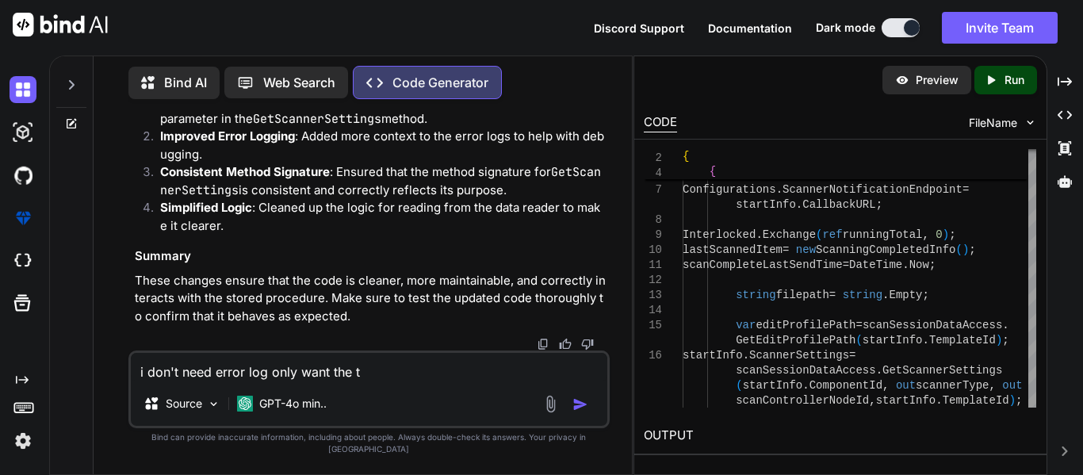
type textarea "x"
type textarea "i don't need error log only want the tem"
type textarea "x"
type textarea "i don't need error log only want the temp"
type textarea "x"
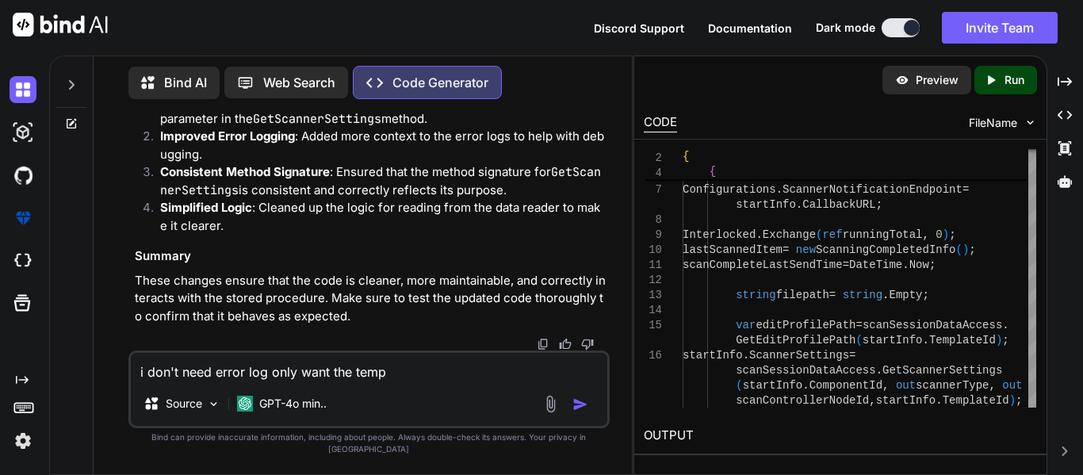
type textarea "i don't need error log only want the templ"
type textarea "x"
type textarea "i don't need error log only want the templa"
type textarea "x"
type textarea "i don't need error log only want the templat"
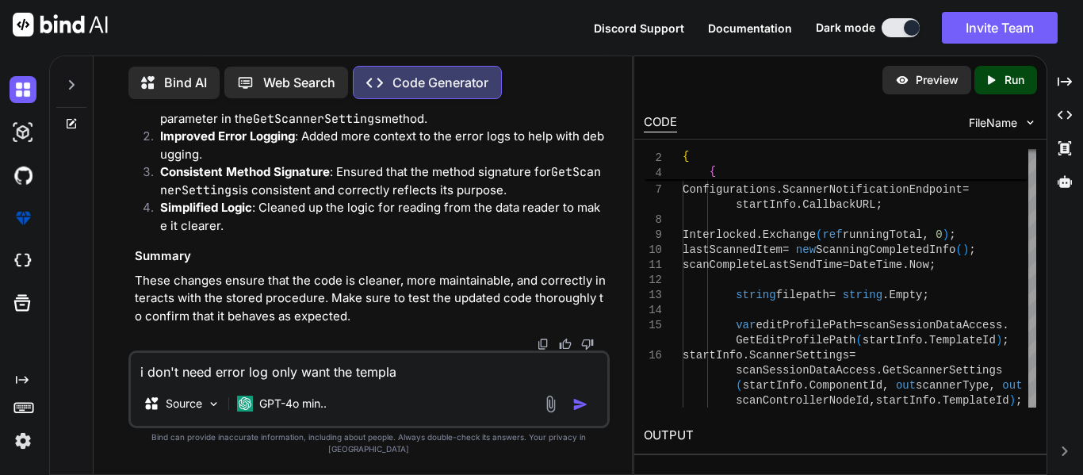
type textarea "x"
type textarea "i don't need error log only want the template"
type textarea "x"
type textarea "i don't need error log only want the template"
type textarea "x"
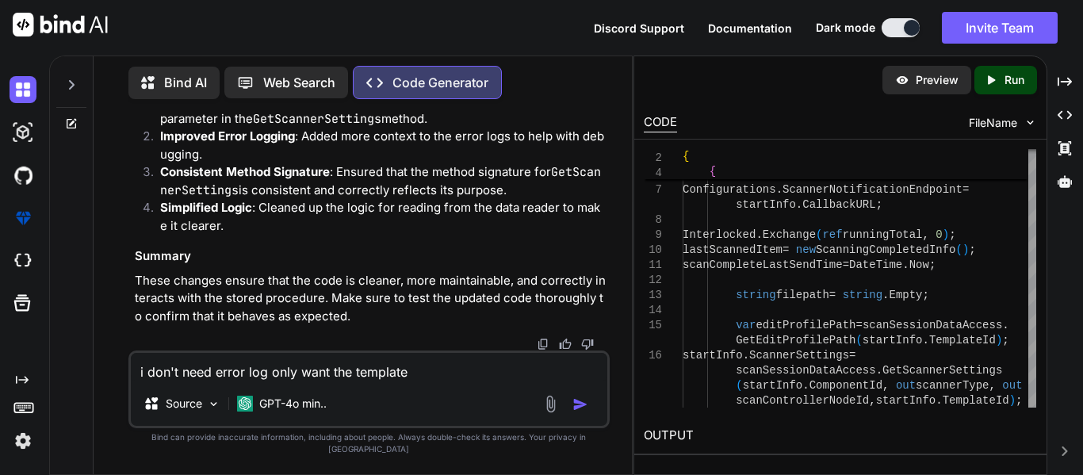
type textarea "i don't need error log only want the template i"
type textarea "x"
type textarea "i don't need error log only want the template id"
type textarea "x"
type textarea "i don't need error log only want the template id"
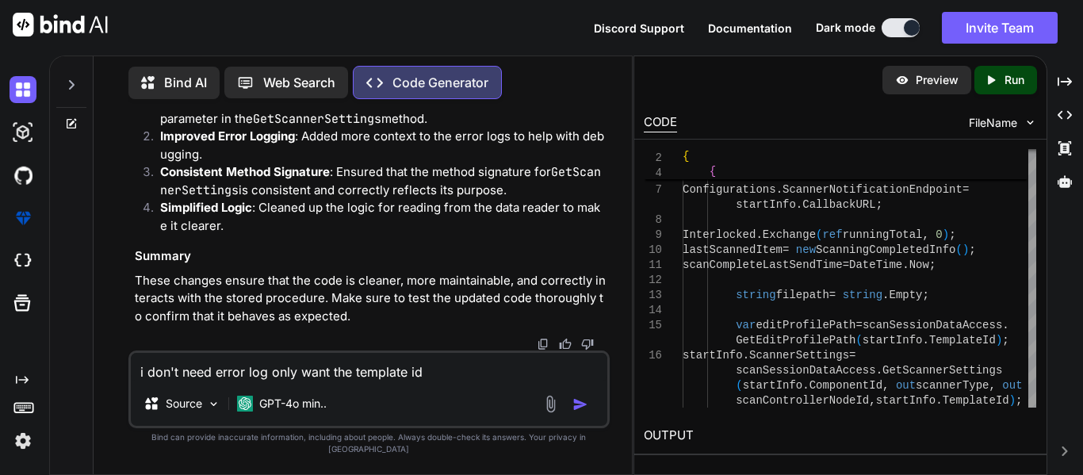
type textarea "x"
type textarea "i don't need error log only want the template id i"
type textarea "x"
type textarea "i don't need error log only want the template id is"
type textarea "x"
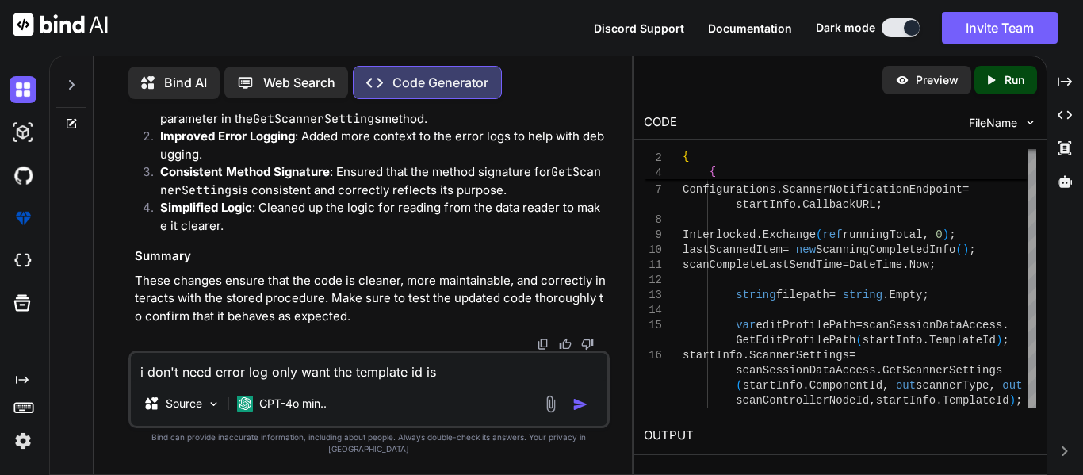
type textarea "i don't need error log only want the template id is"
type textarea "x"
type textarea "i don't need error log only want the template id is i"
type textarea "x"
type textarea "i don't need error log only want the template id is im"
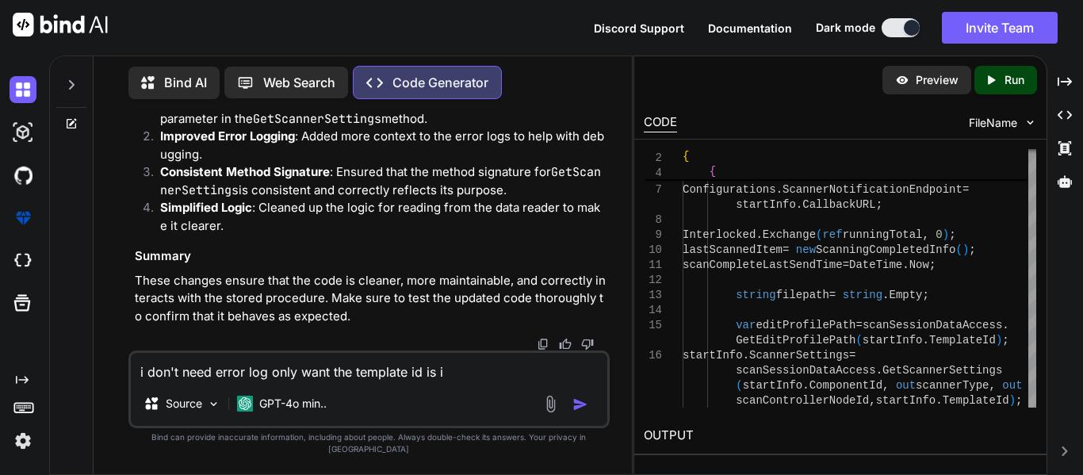
type textarea "x"
type textarea "i don't need error log only want the template id is imp"
type textarea "x"
type textarea "i don't need error log only want the template id is impu"
type textarea "x"
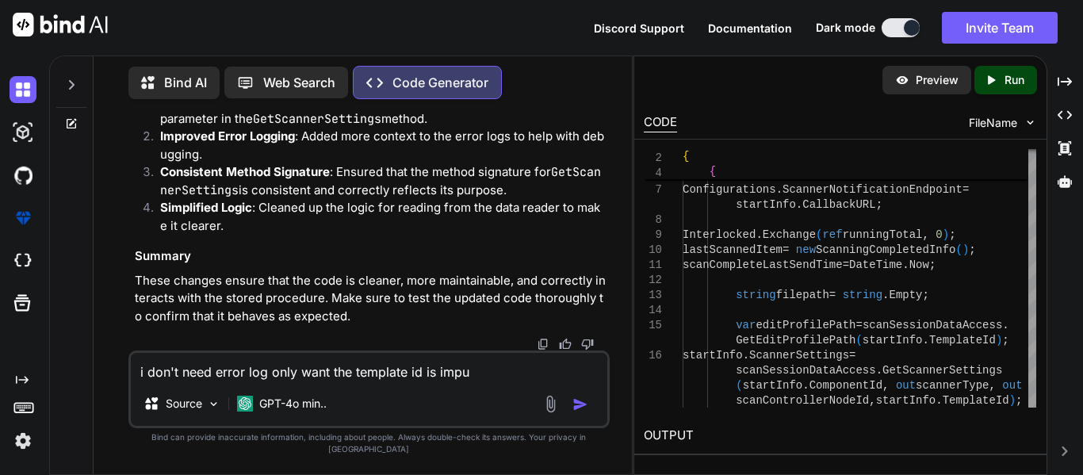
type textarea "i don't need error log only want the template id is imput"
type textarea "x"
type textarea "i don't need error log only want the template id is imput"
type textarea "x"
type textarea "i don't need error log only want the template id is imput p"
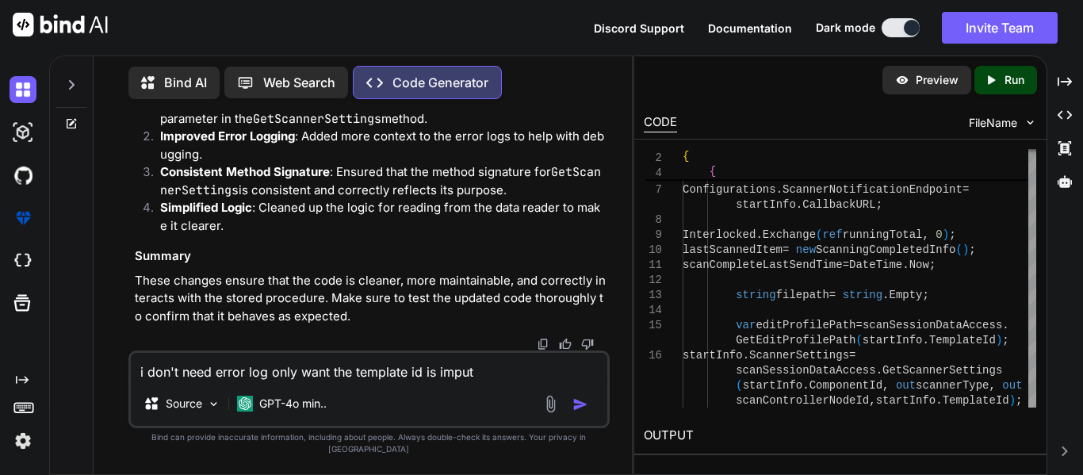
type textarea "x"
type textarea "i don't need error log only want the template id is imput pa"
type textarea "x"
type textarea "i don't need error log only want the template id is imput par"
type textarea "x"
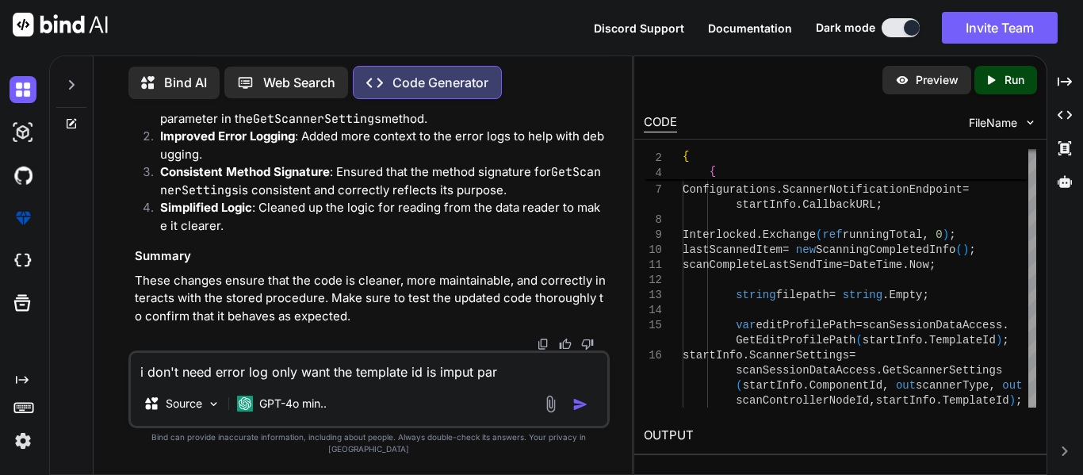
type textarea "i don't need error log only want the template id is imput para"
type textarea "x"
type textarea "i don't need error log only want the template id is imput param"
type textarea "x"
type textarea "i don't need error log only want the template id is imput parame"
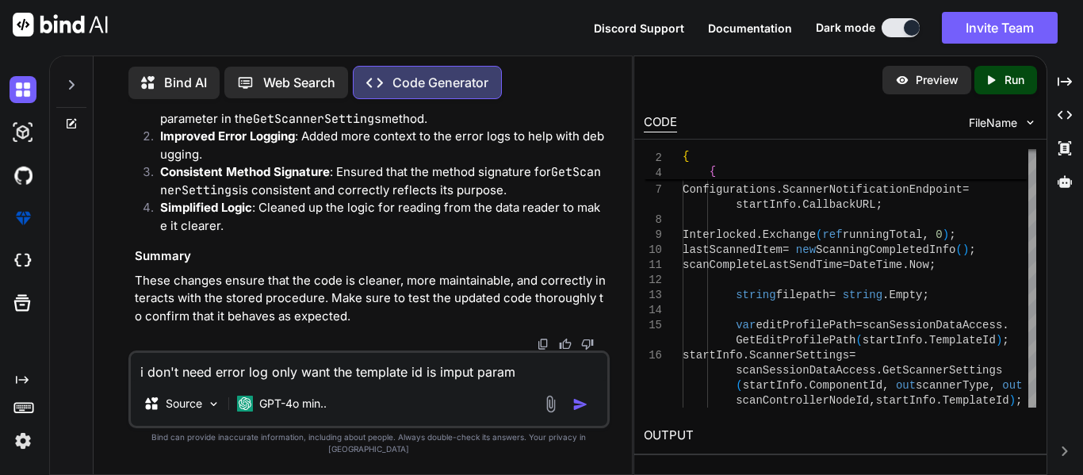
type textarea "x"
type textarea "i don't need error log only want the template id is imput paramet"
type textarea "x"
type textarea "i don't need error log only want the template id is imput paramete"
type textarea "x"
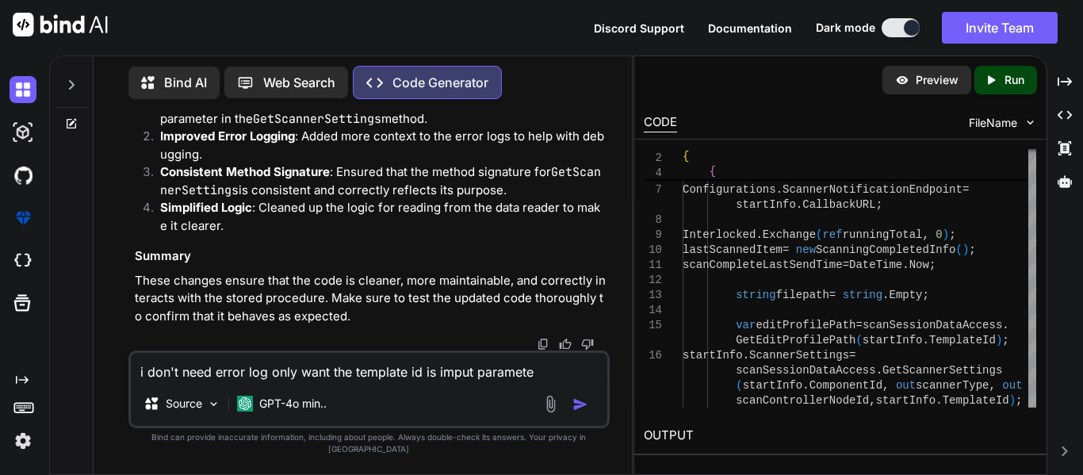
type textarea "i don't need error log only want the template id is imput parameter"
type textarea "x"
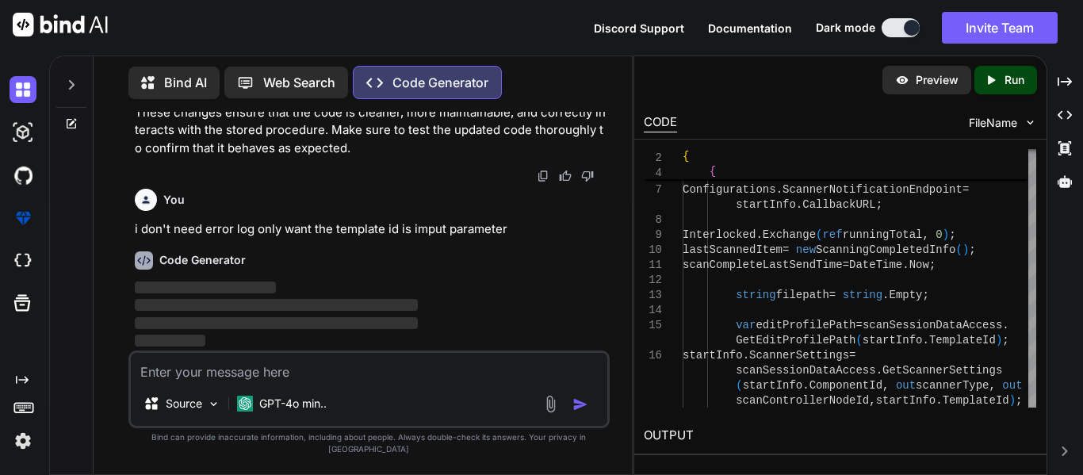
scroll to position [9259, 0]
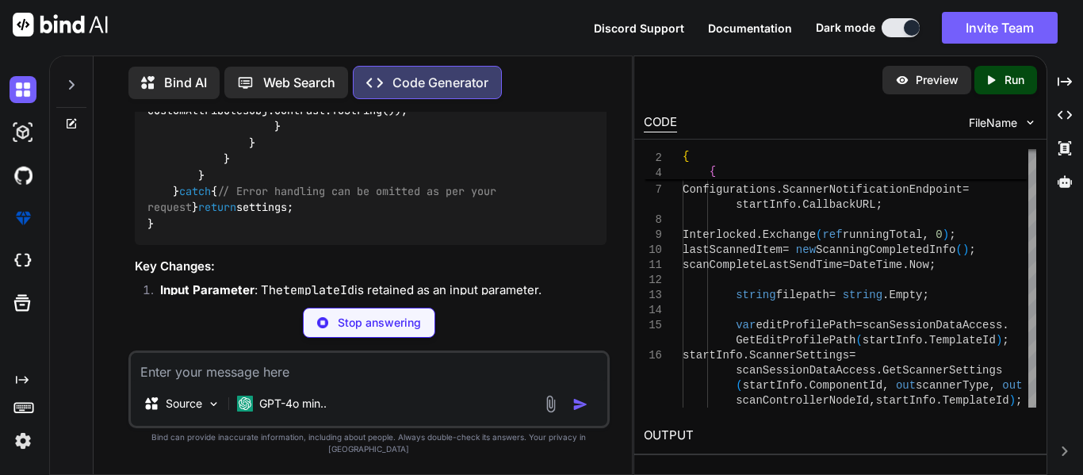
type textarea "x"
type textarea "} return settings; }"
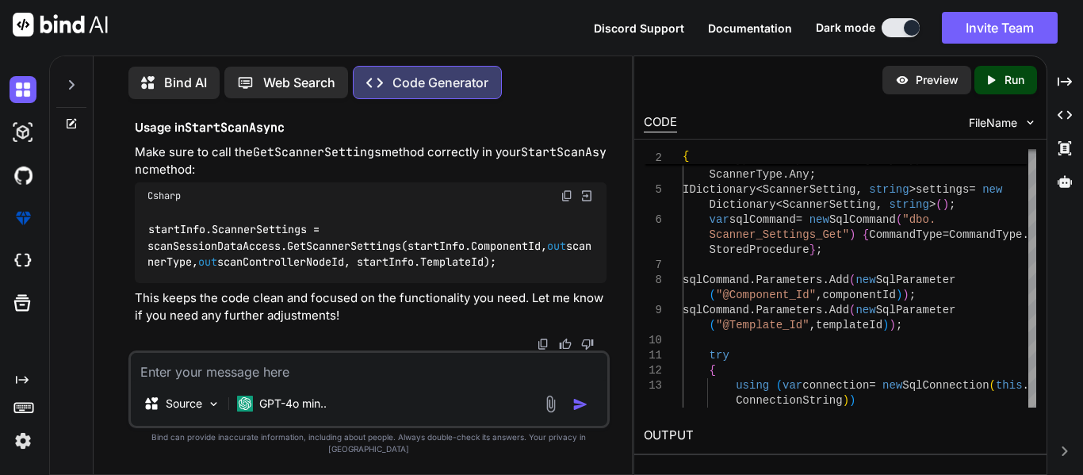
scroll to position [9697, 0]
drag, startPoint x: 174, startPoint y: 169, endPoint x: 275, endPoint y: 228, distance: 117.2
copy code "sqlCommand.Parameters.Add( new SqlParameter( "@Component_Id" , componentId)); s…"
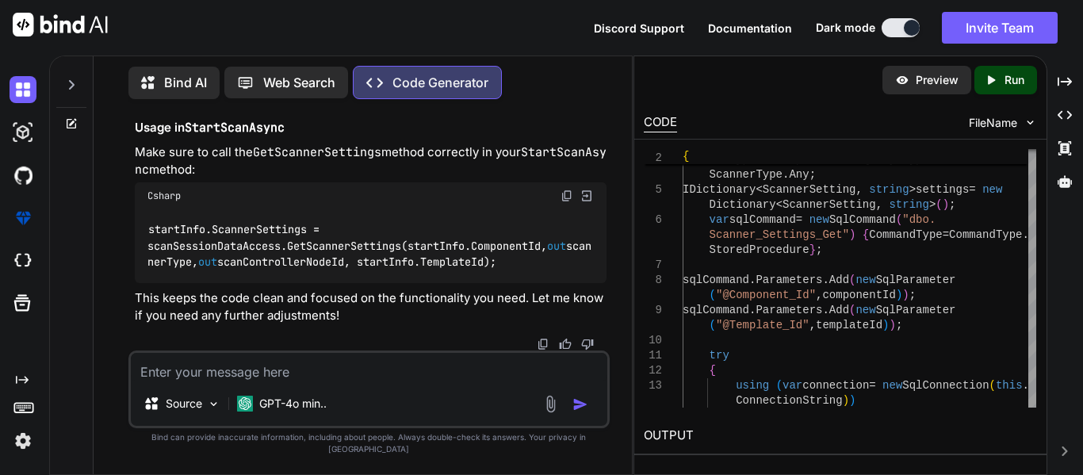
click at [205, 381] on textarea at bounding box center [369, 367] width 477 height 29
paste textarea "public IDictionary<ScannerSetting, string> GetScannerSettings(int componentId, …"
type textarea "public IDictionary<ScannerSetting, string> GetScannerSettings(int componentId, …"
type textarea "x"
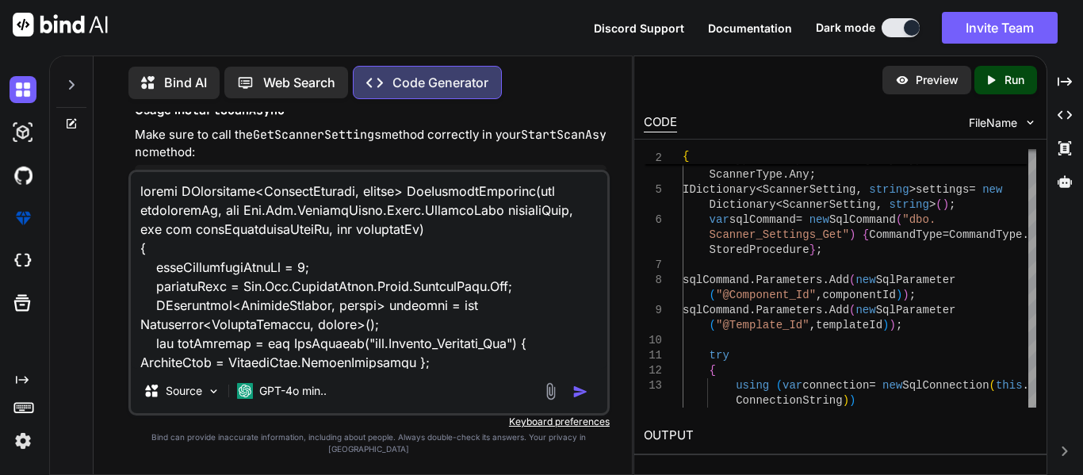
scroll to position [1277, 0]
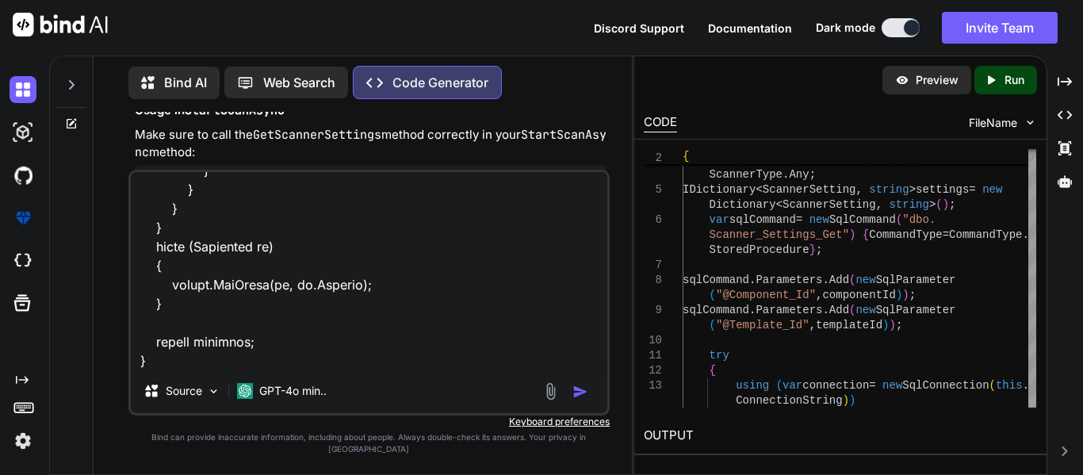
paste textarea "public async Task<ScanSessionStatus> StartScanAsync(ScanStartInfo startInfo) { …"
type textarea "public IDictionary<ScannerSetting, string> GetScannerSettings(int componentId, …"
type textarea "x"
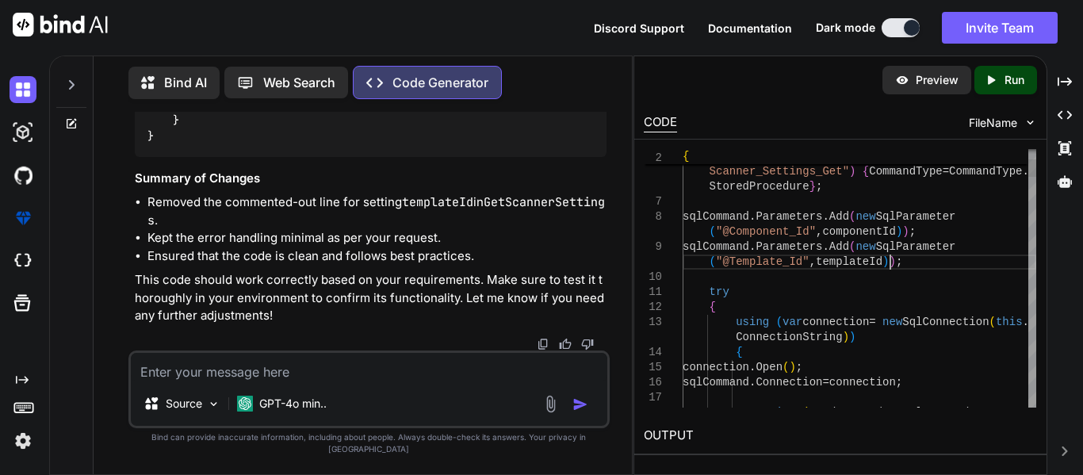
scroll to position [0, 0]
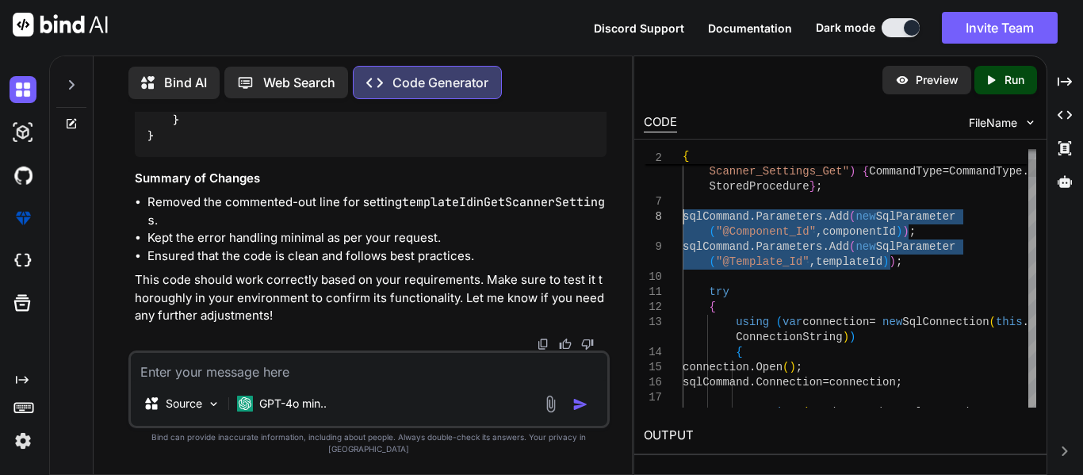
drag, startPoint x: 905, startPoint y: 269, endPoint x: 674, endPoint y: 216, distance: 236.8
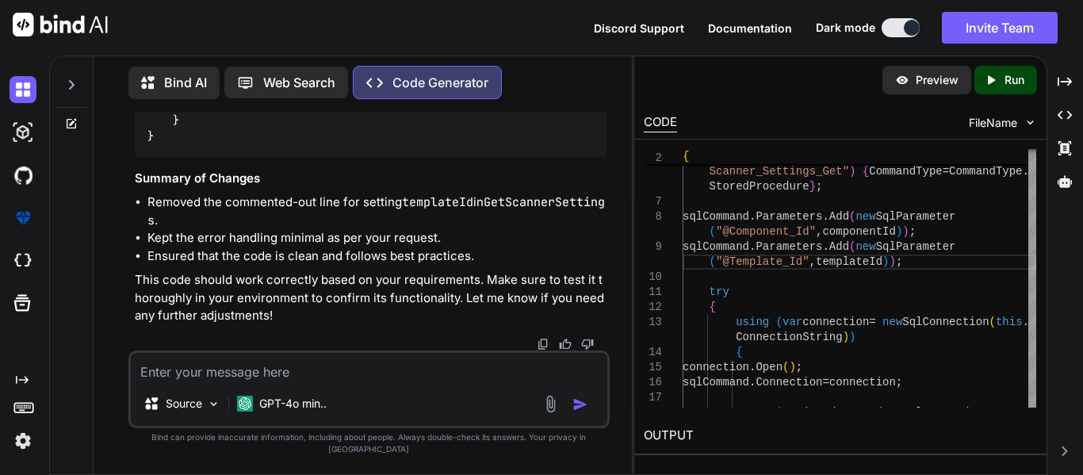
click at [352, 378] on textarea at bounding box center [369, 367] width 477 height 29
paste textarea "Severity Code Description Project File Line Suppression State Error (active) CS…"
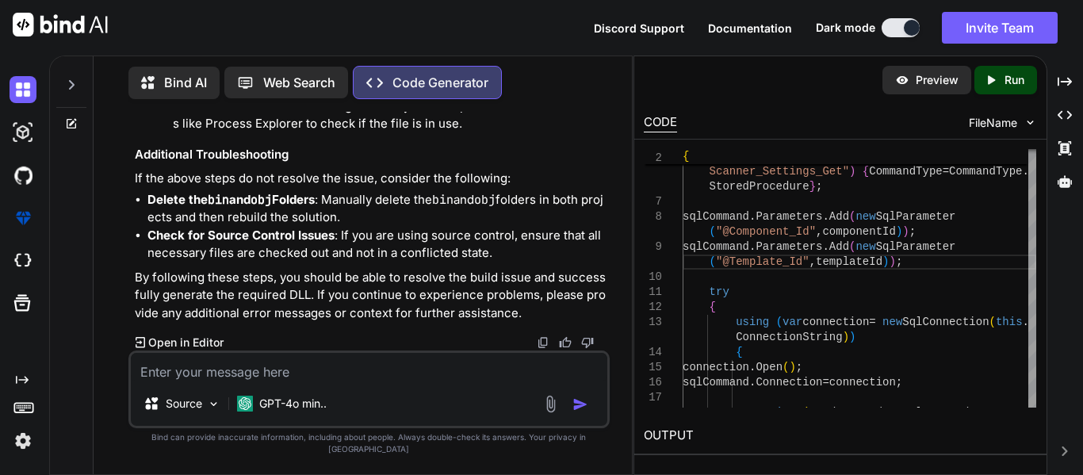
scroll to position [17420, 0]
click at [247, 366] on textarea at bounding box center [369, 367] width 477 height 29
click at [234, 379] on textarea at bounding box center [369, 367] width 477 height 29
paste textarea "public IDictionary<ScannerSetting, string> GetScannerSettings(int componentId, …"
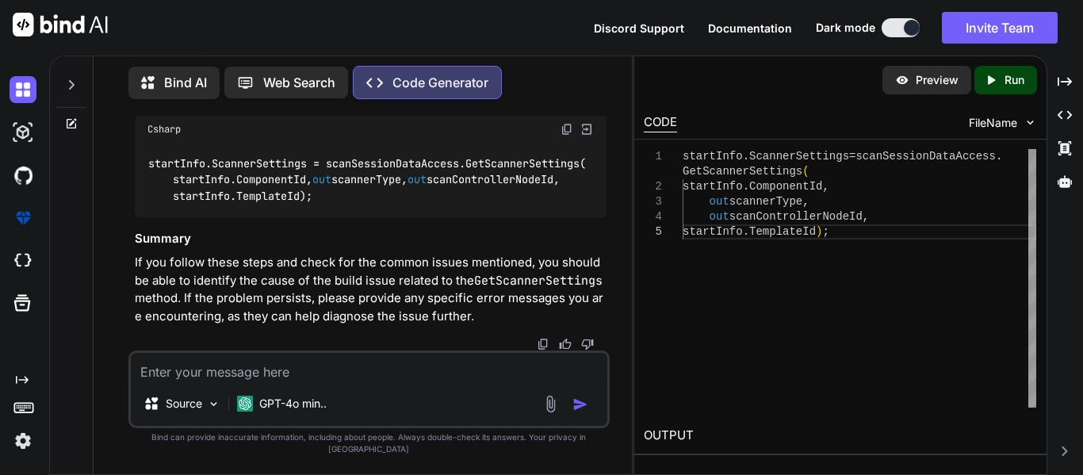
scroll to position [19091, 0]
click at [209, 381] on textarea at bounding box center [369, 367] width 477 height 29
paste textarea "Build started at 1:47 PM... NU1903: Package 'Microsoft.Extensions.Caching.Memor…"
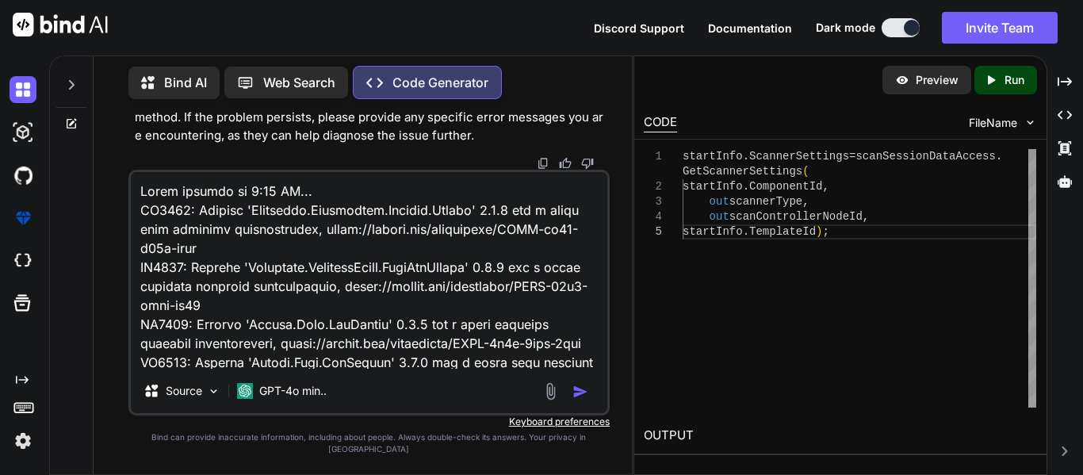
scroll to position [186487, 0]
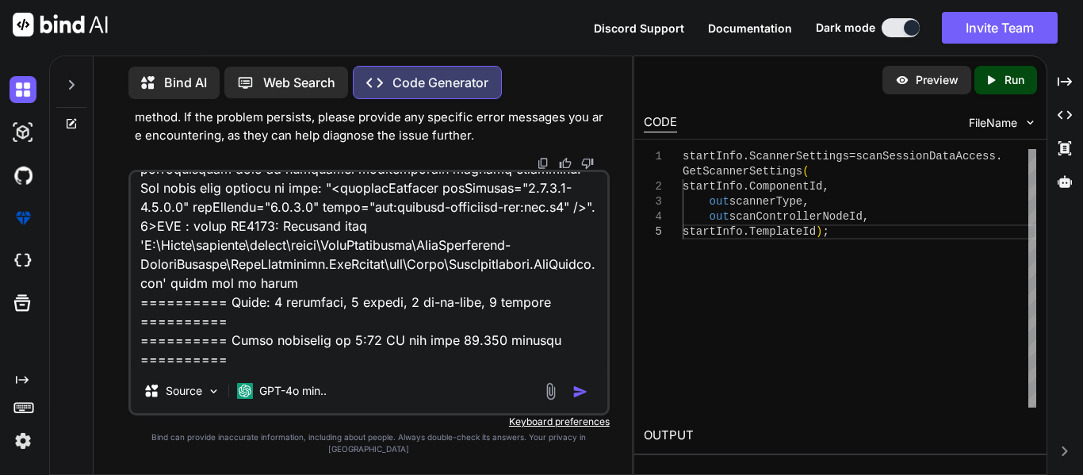
click at [209, 381] on div "Source GPT-4o min.." at bounding box center [368, 293] width 481 height 246
click at [585, 400] on img "button" at bounding box center [581, 392] width 16 height 16
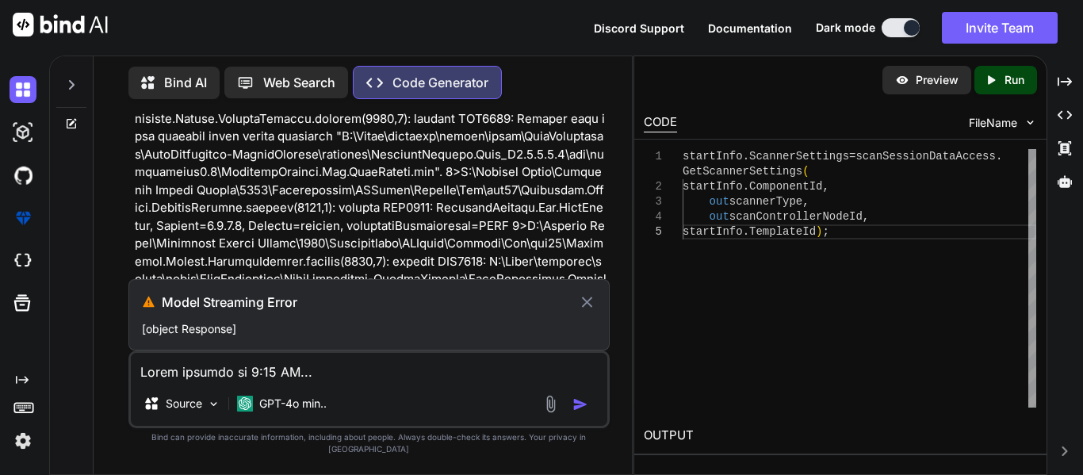
scroll to position [32894, 0]
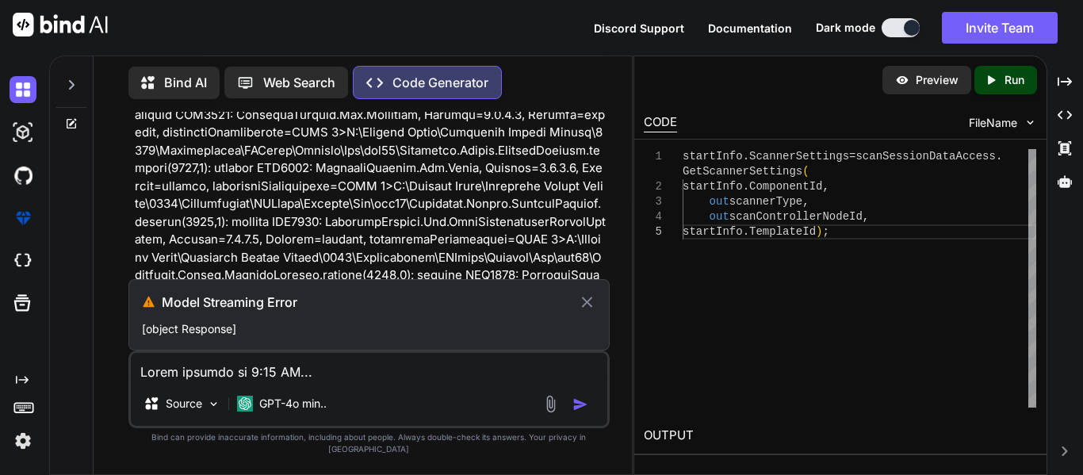
click at [580, 312] on icon at bounding box center [587, 302] width 18 height 19
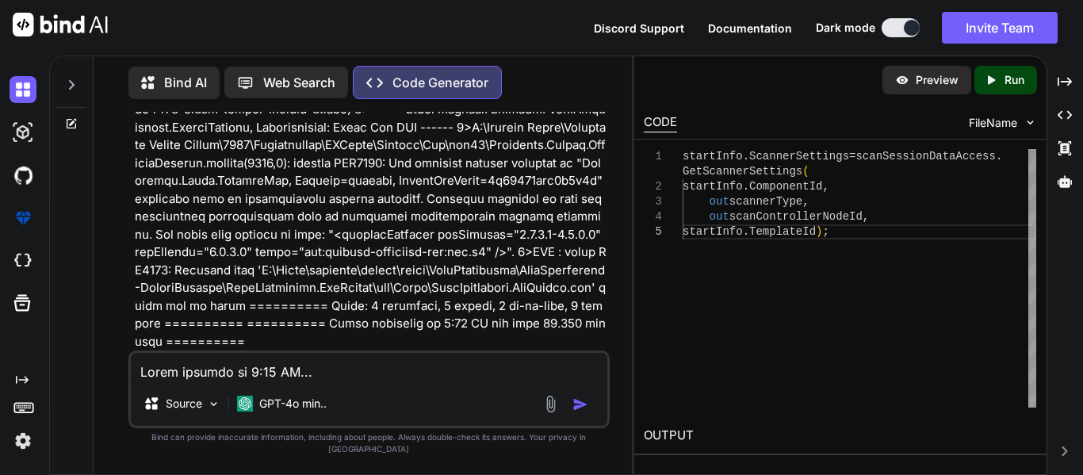
scroll to position [135670, 0]
click at [186, 380] on textarea at bounding box center [369, 367] width 477 height 29
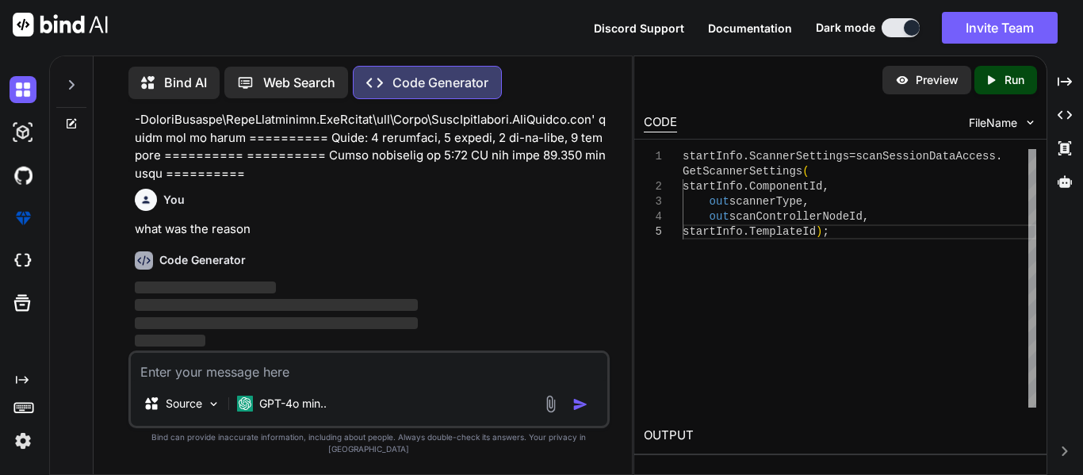
scroll to position [135839, 0]
